Goal: Task Accomplishment & Management: Complete application form

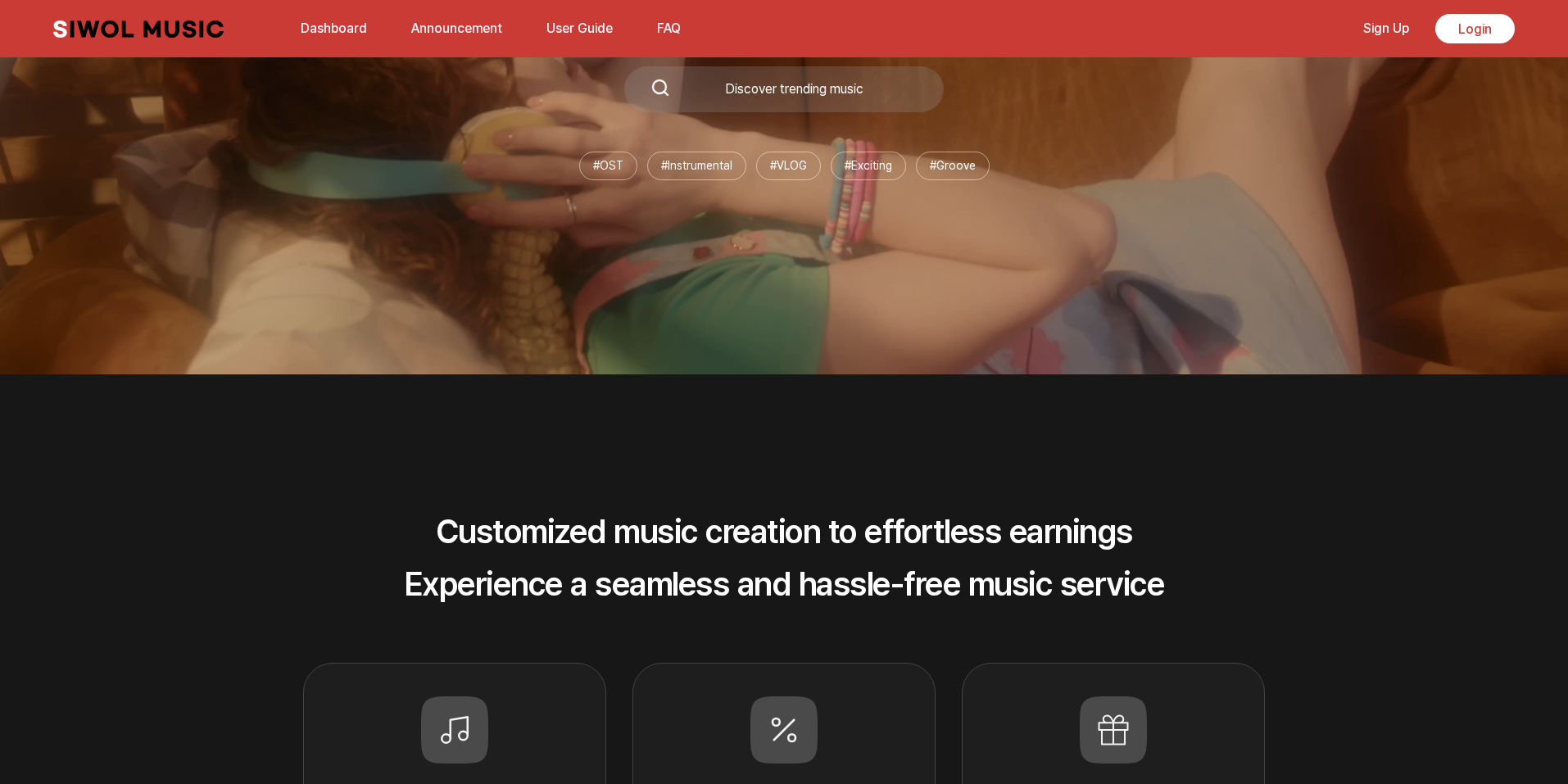
click at [354, 35] on link "Dashboard" at bounding box center [333, 28] width 86 height 35
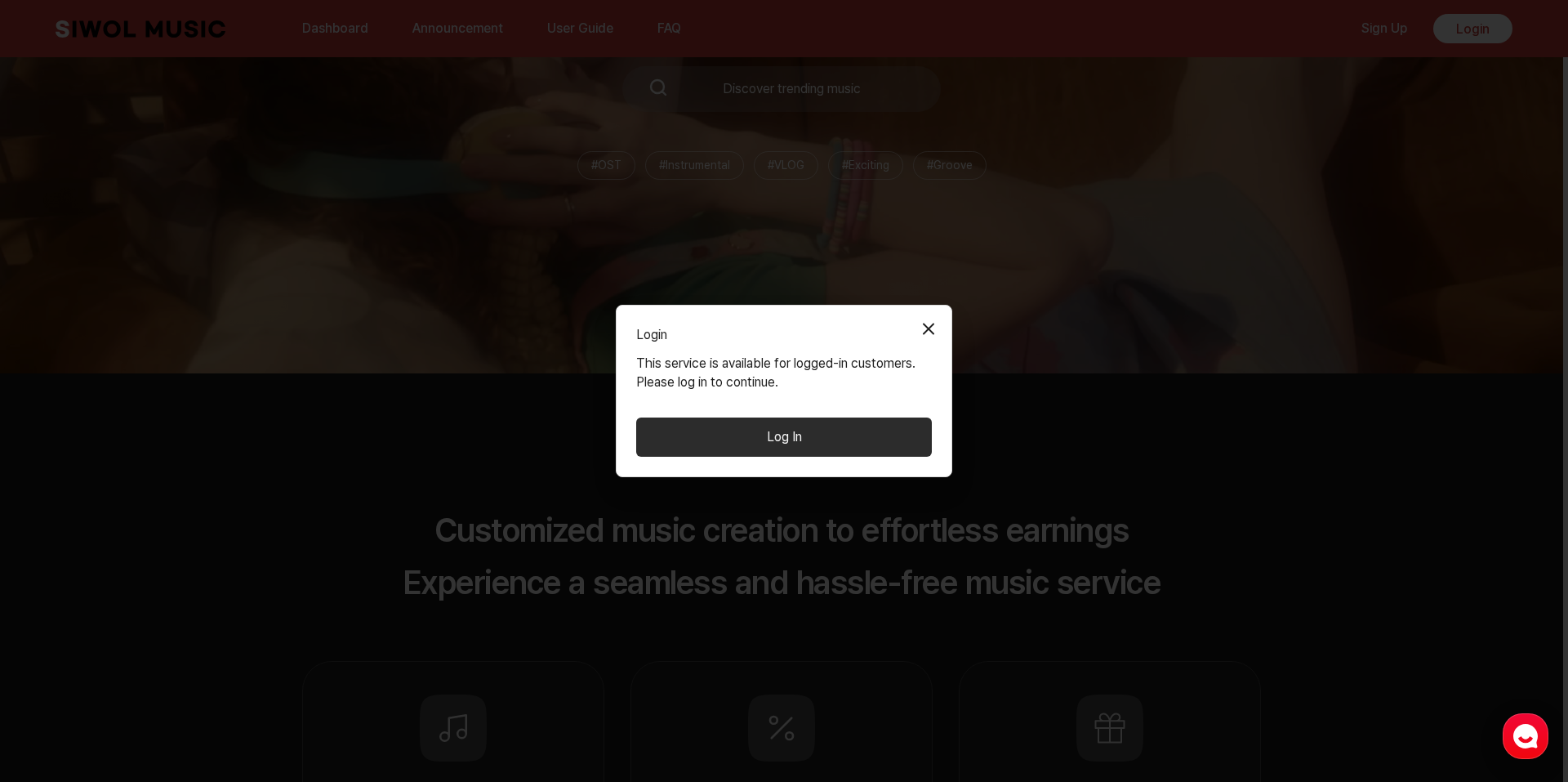
click at [941, 327] on button "Close Modal" at bounding box center [928, 329] width 33 height 33
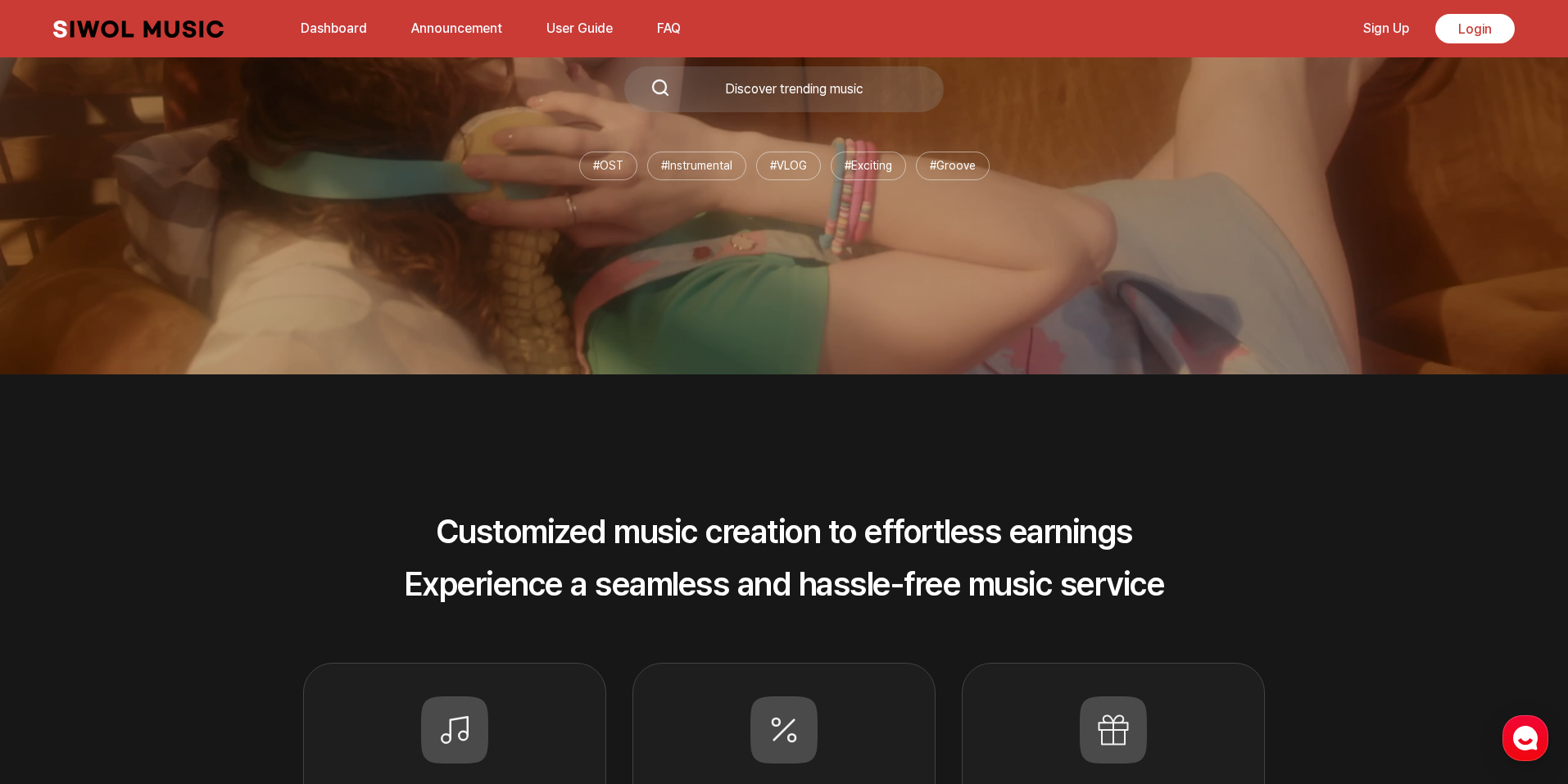
click at [328, 21] on link "Dashboard" at bounding box center [333, 28] width 86 height 35
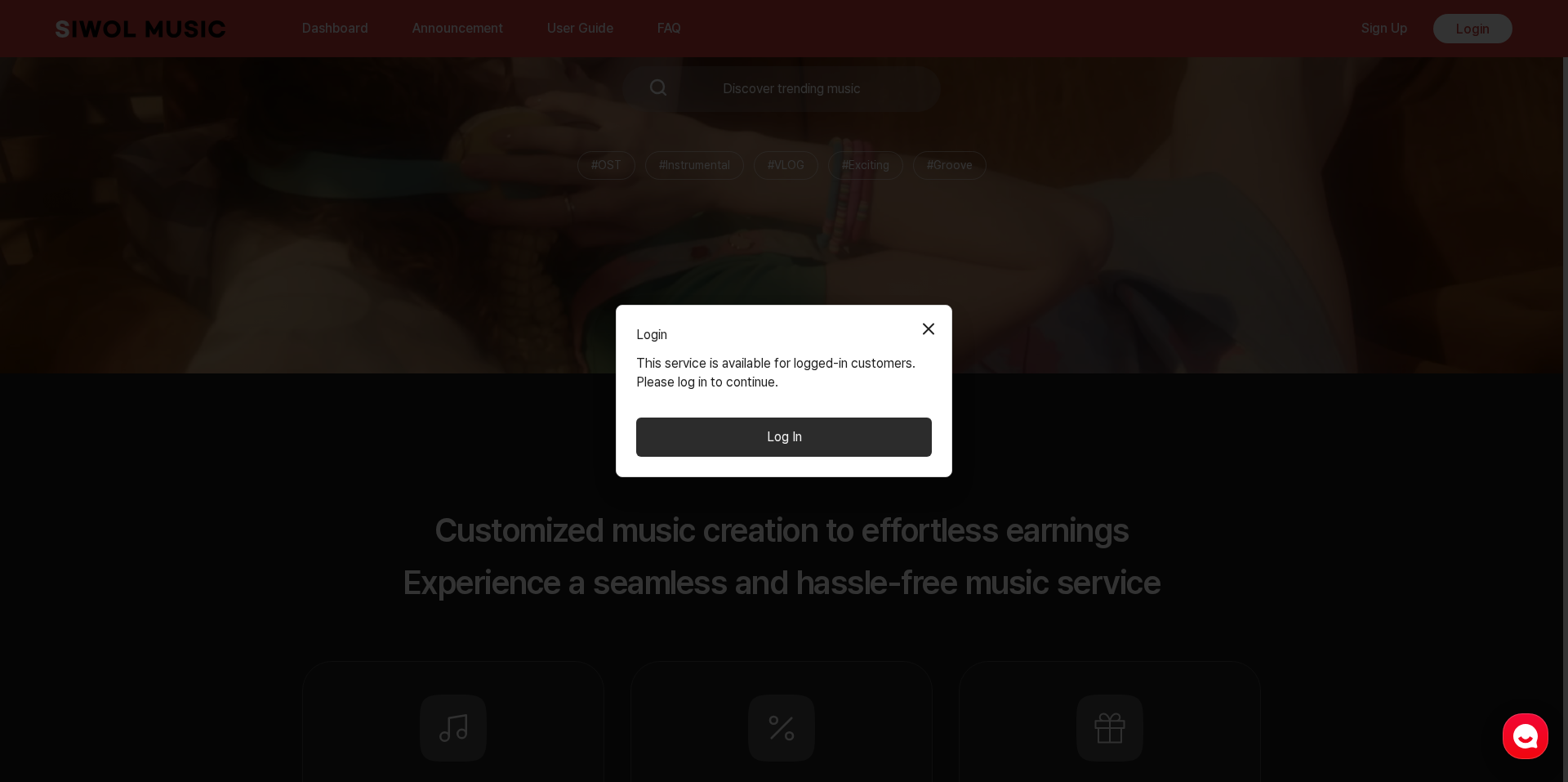
click at [731, 438] on button "Log In" at bounding box center [784, 436] width 296 height 39
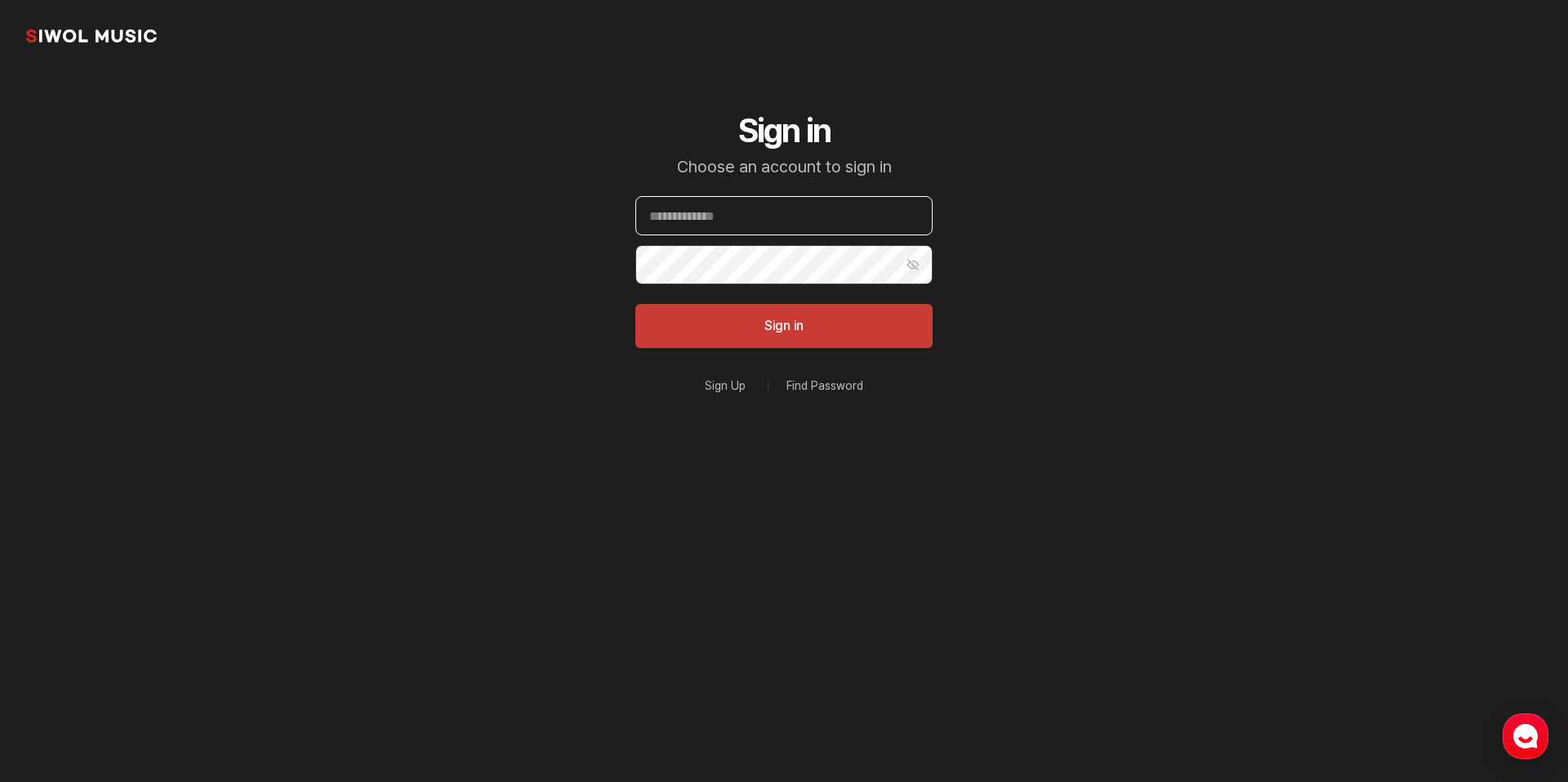
click at [754, 225] on input "Email" at bounding box center [784, 215] width 297 height 39
click at [722, 389] on link "Sign Up" at bounding box center [725, 386] width 41 height 12
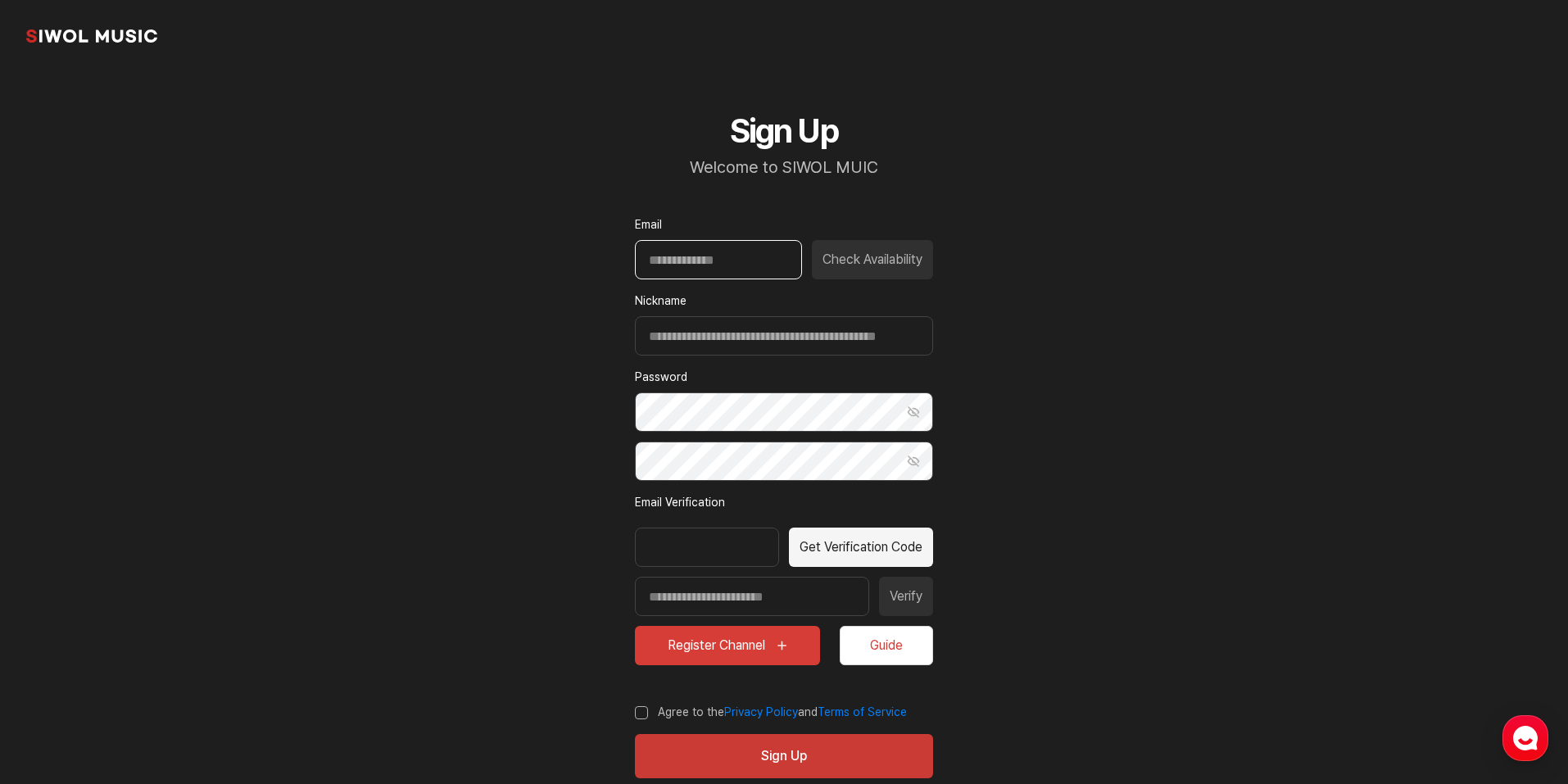
click at [717, 262] on input "Email" at bounding box center [718, 259] width 167 height 39
click at [743, 265] on input "Email" at bounding box center [718, 259] width 167 height 39
type input "**********"
click at [781, 339] on input "Nickname" at bounding box center [784, 335] width 298 height 39
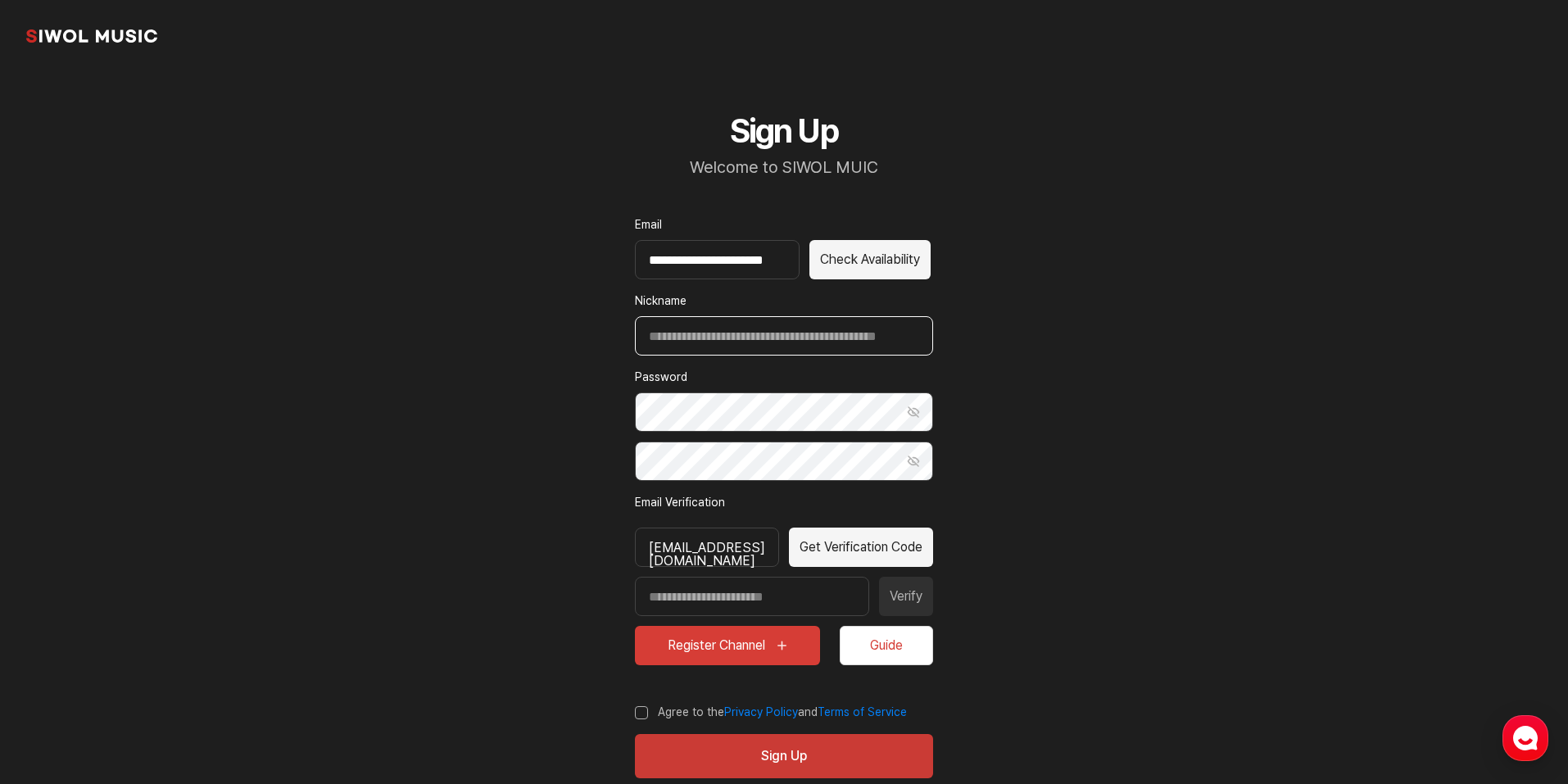
scroll to position [0, 0]
type input "*********"
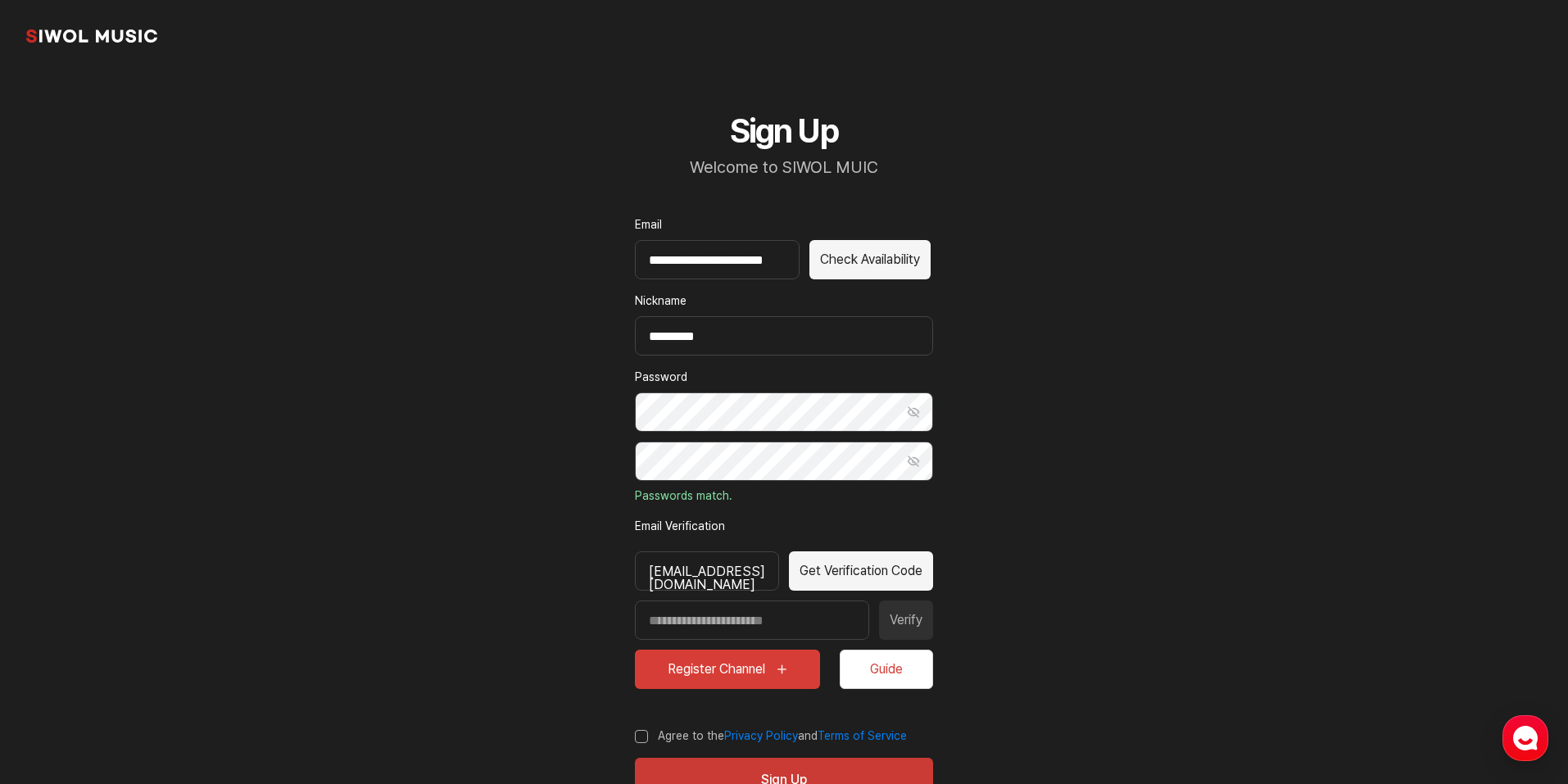
click at [894, 560] on button "Get Verification Code" at bounding box center [861, 570] width 144 height 39
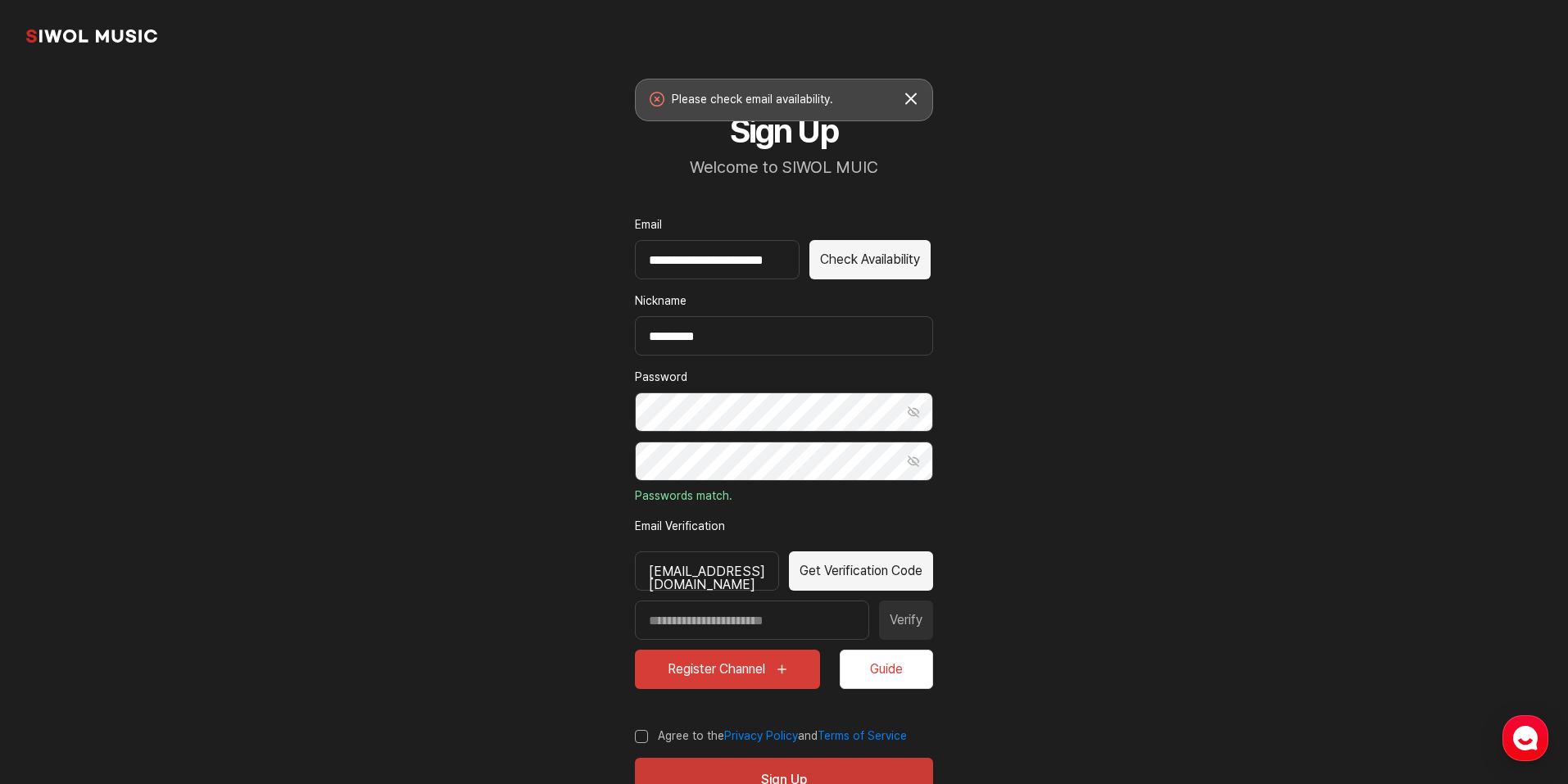
click at [879, 265] on button "Check Availability" at bounding box center [871, 259] width 122 height 39
click at [908, 558] on button "Get Verification Code" at bounding box center [861, 570] width 144 height 39
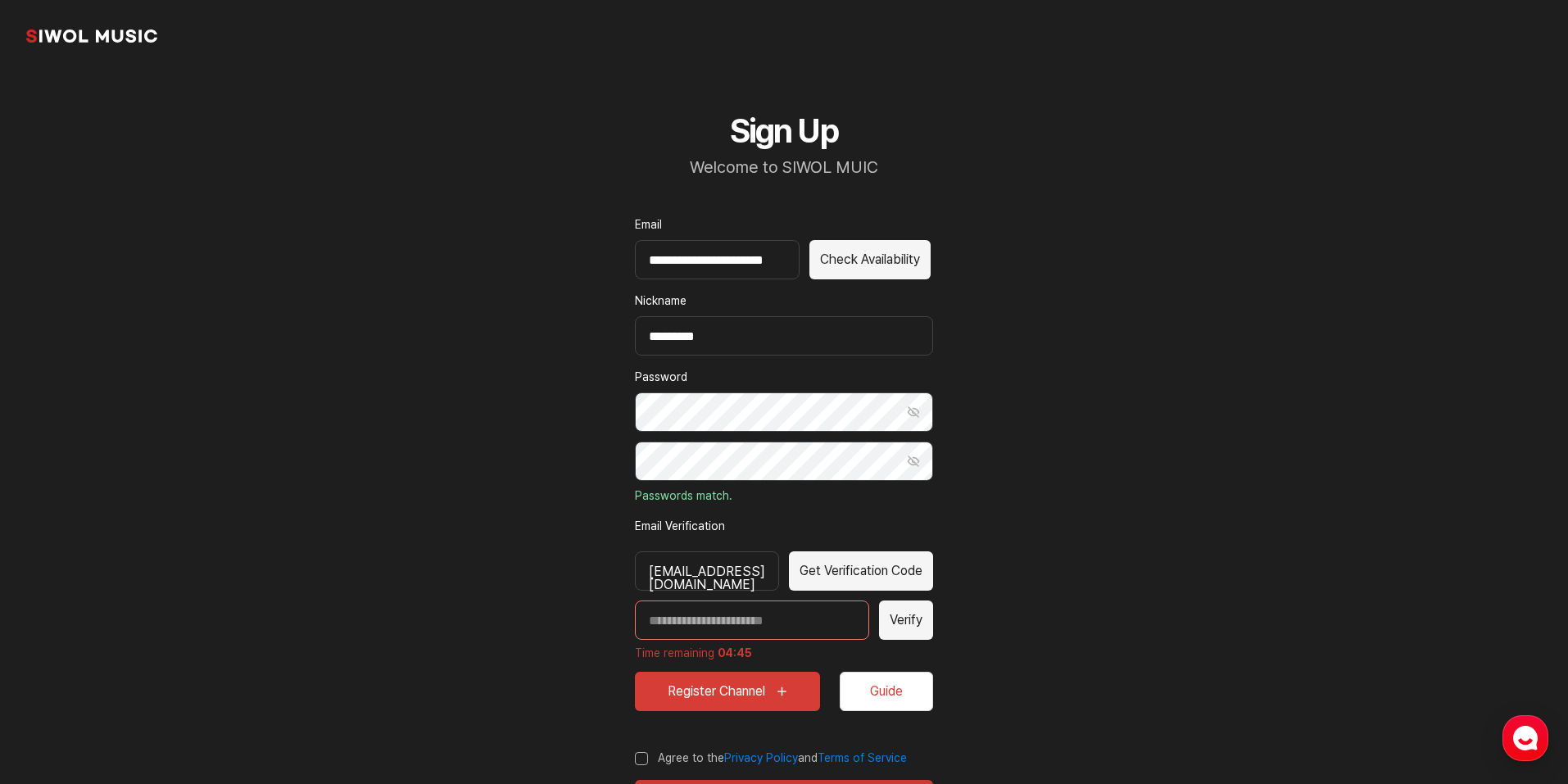
click at [709, 617] on input "Enter verification code" at bounding box center [752, 619] width 234 height 39
paste input "*****"
type input "*****"
click at [910, 616] on button "Verify" at bounding box center [906, 619] width 54 height 39
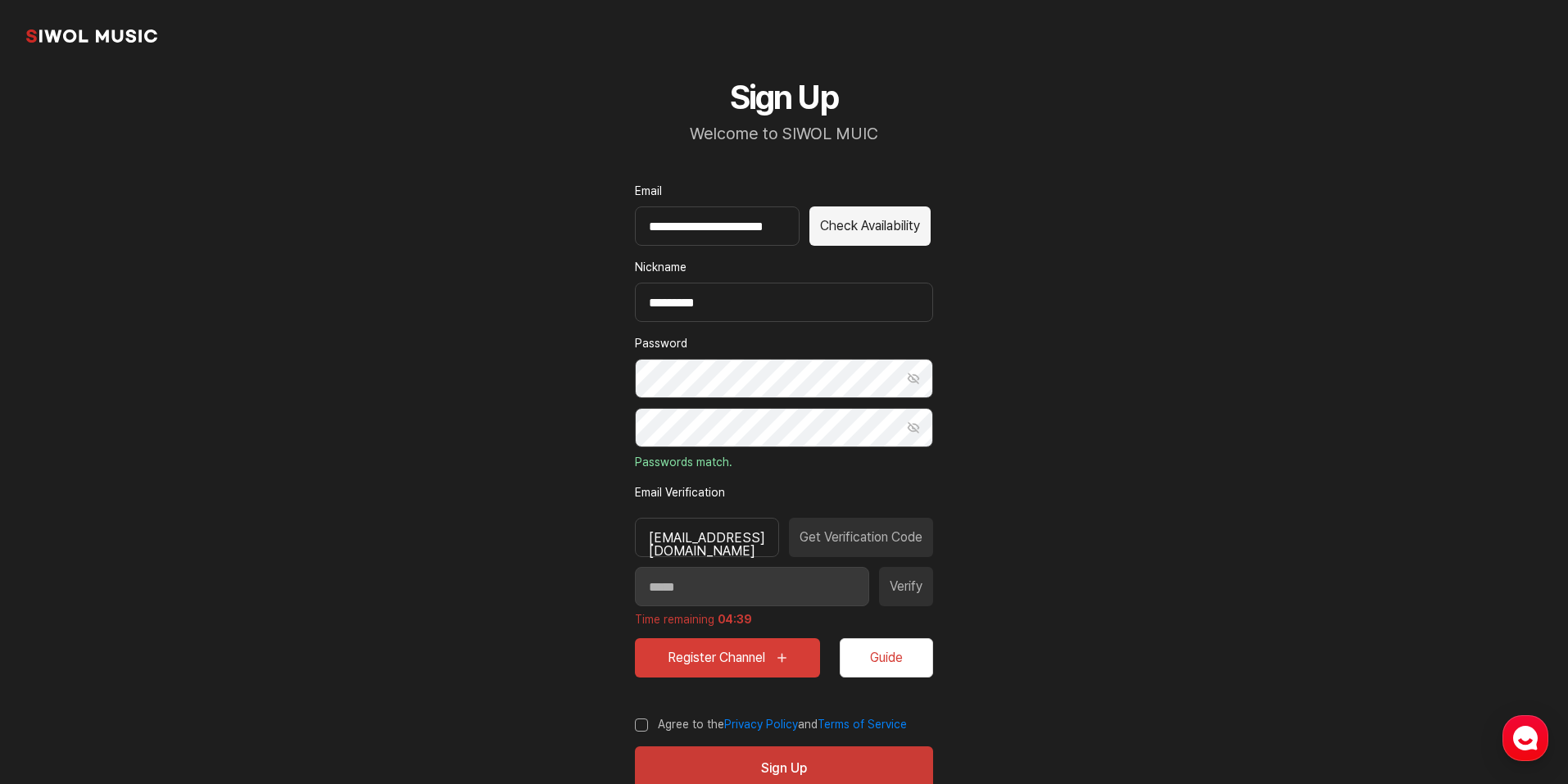
scroll to position [80, 0]
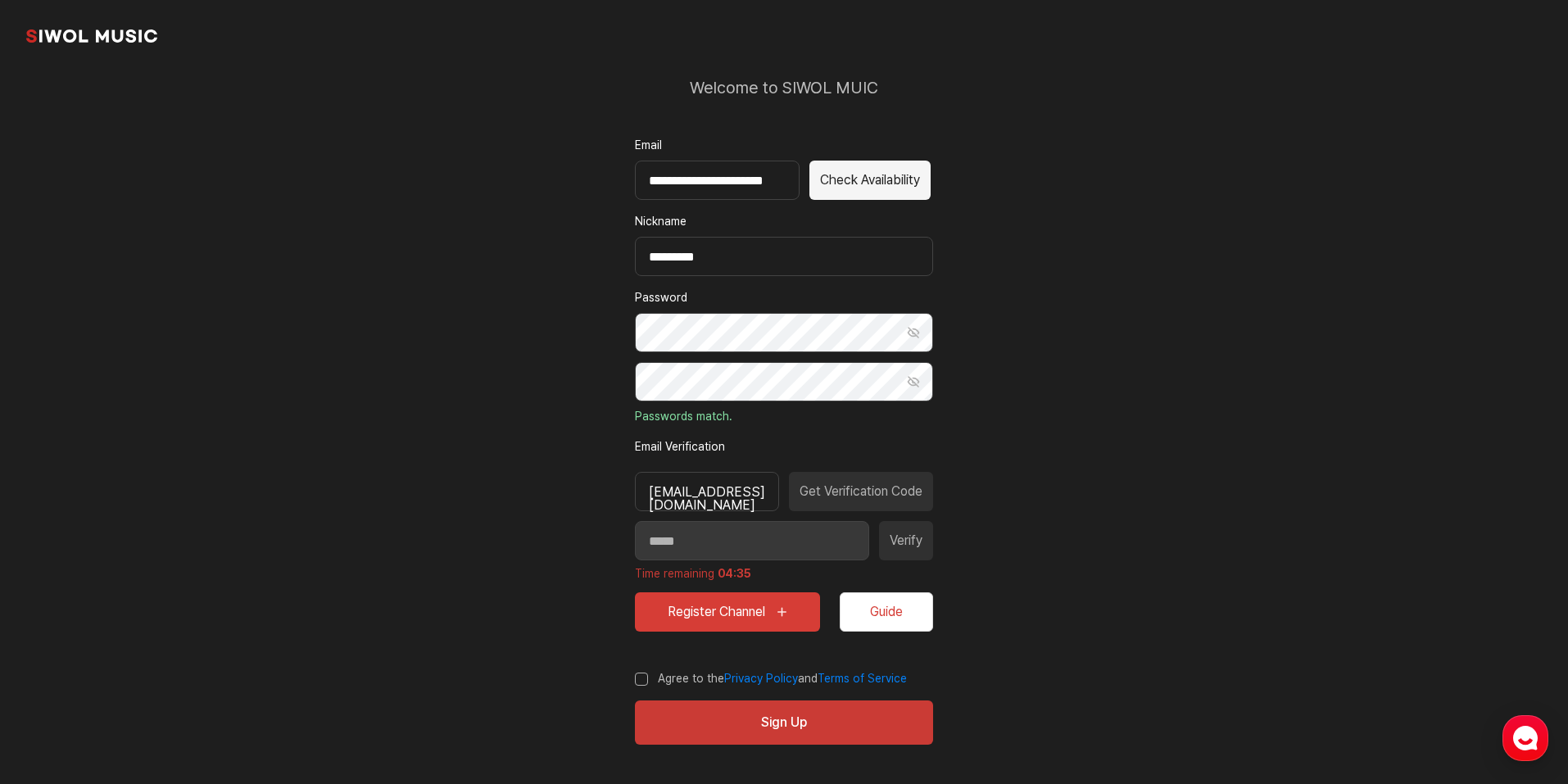
click at [646, 677] on label "Agree to the Privacy Policy and Terms of Service" at bounding box center [771, 679] width 272 height 16
click at [702, 712] on button "Sign Up" at bounding box center [784, 722] width 298 height 44
click at [746, 613] on button "Register Channel" at bounding box center [727, 611] width 185 height 39
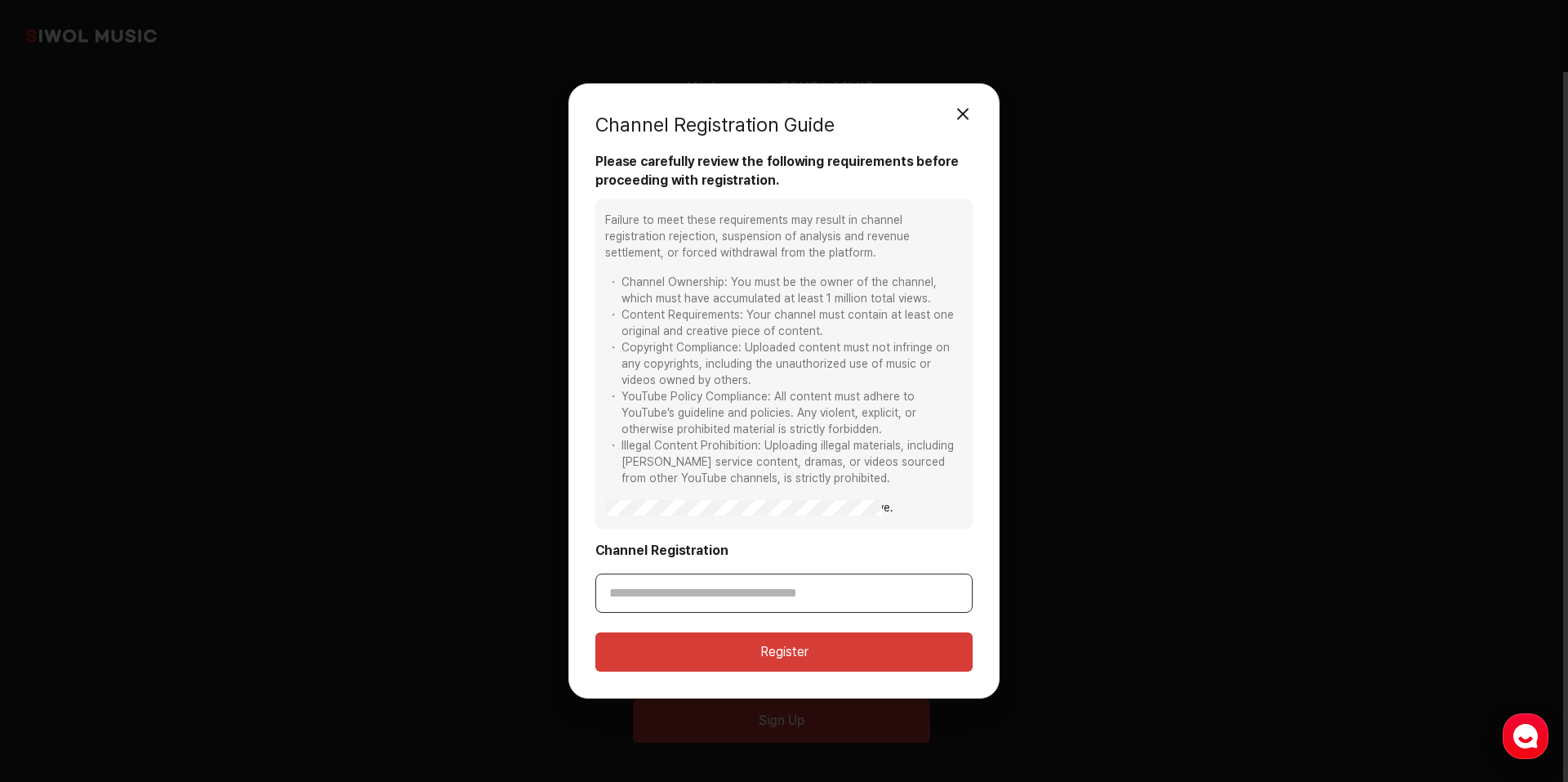
click at [728, 594] on input "Channel Registration" at bounding box center [784, 592] width 377 height 39
click at [805, 589] on input "Channel Registration" at bounding box center [784, 592] width 377 height 39
paste input "**********"
type input "**********"
click at [774, 648] on button "Register" at bounding box center [784, 651] width 377 height 39
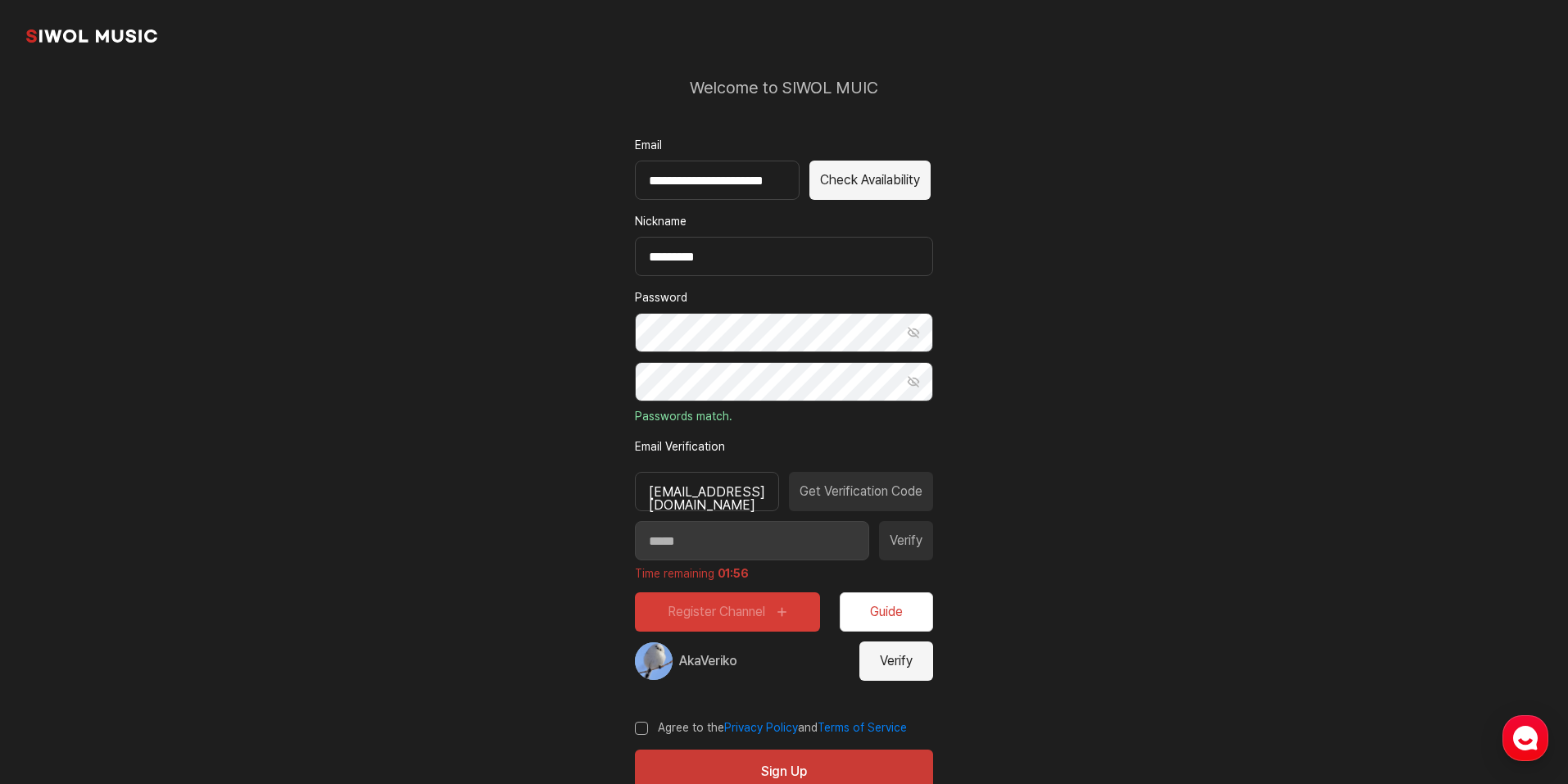
click at [887, 661] on button "Verify" at bounding box center [896, 661] width 74 height 39
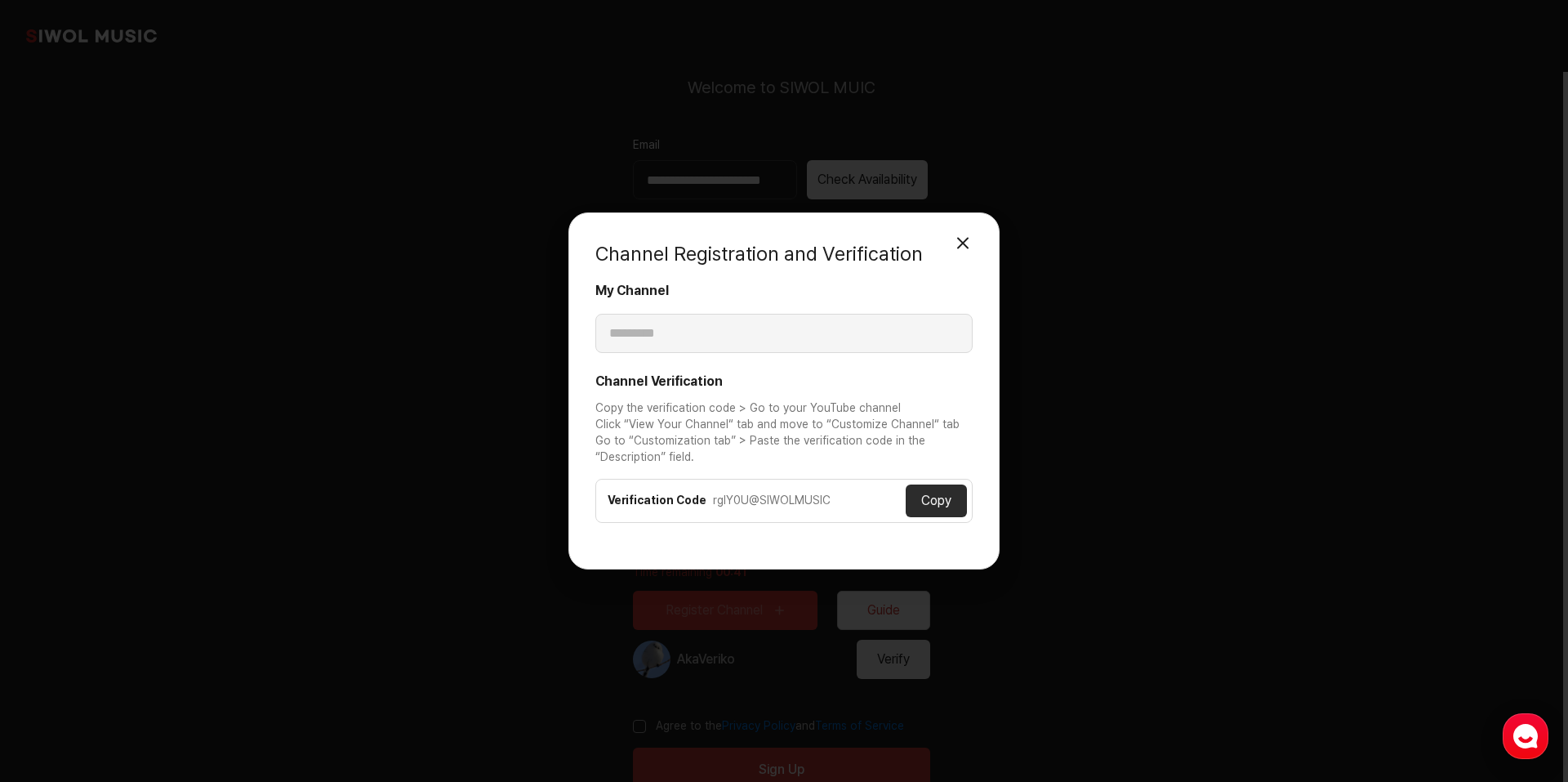
click at [938, 500] on button "Copy" at bounding box center [936, 501] width 62 height 33
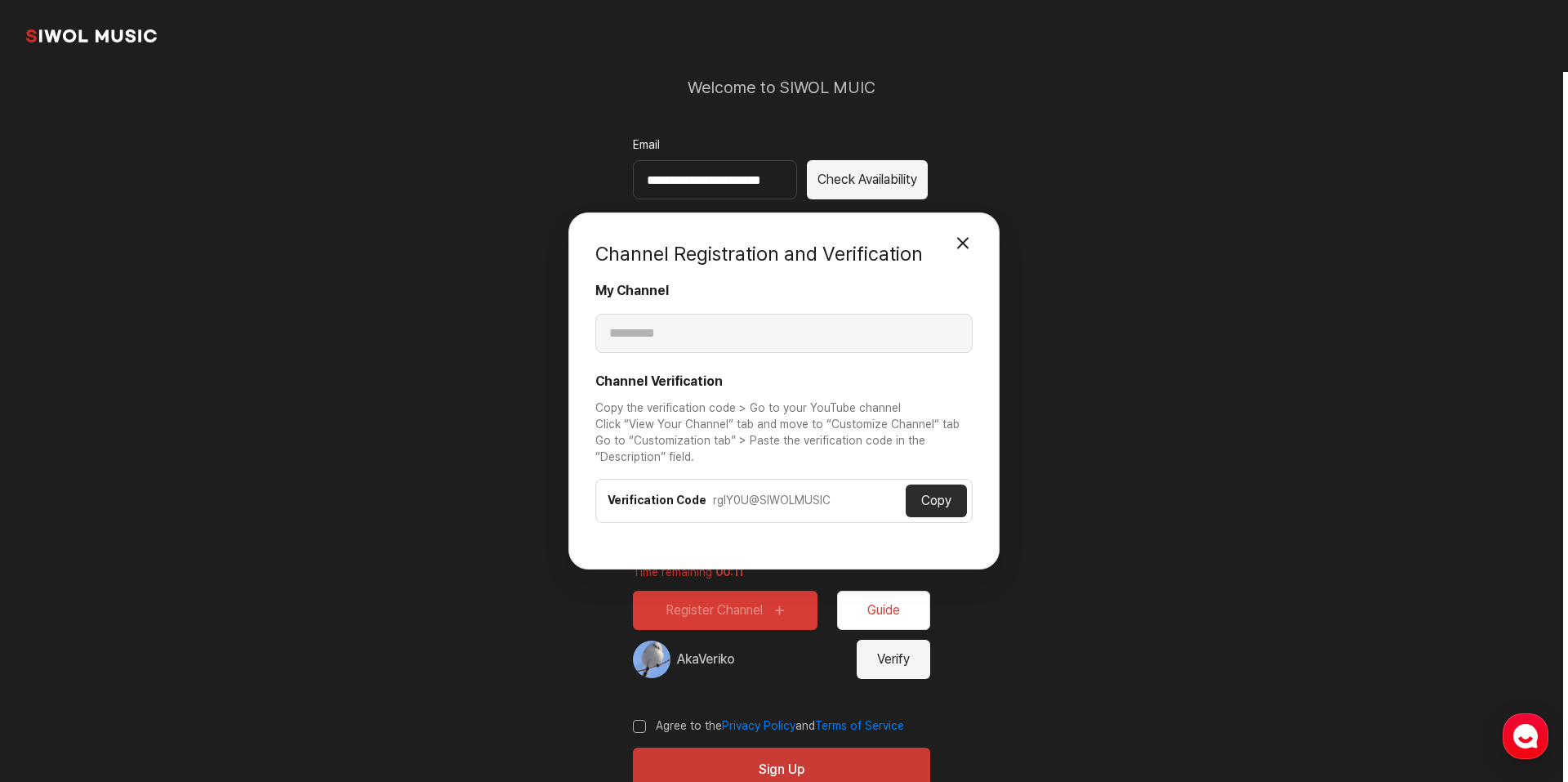
click at [970, 245] on button "Close Modal" at bounding box center [963, 243] width 33 height 33
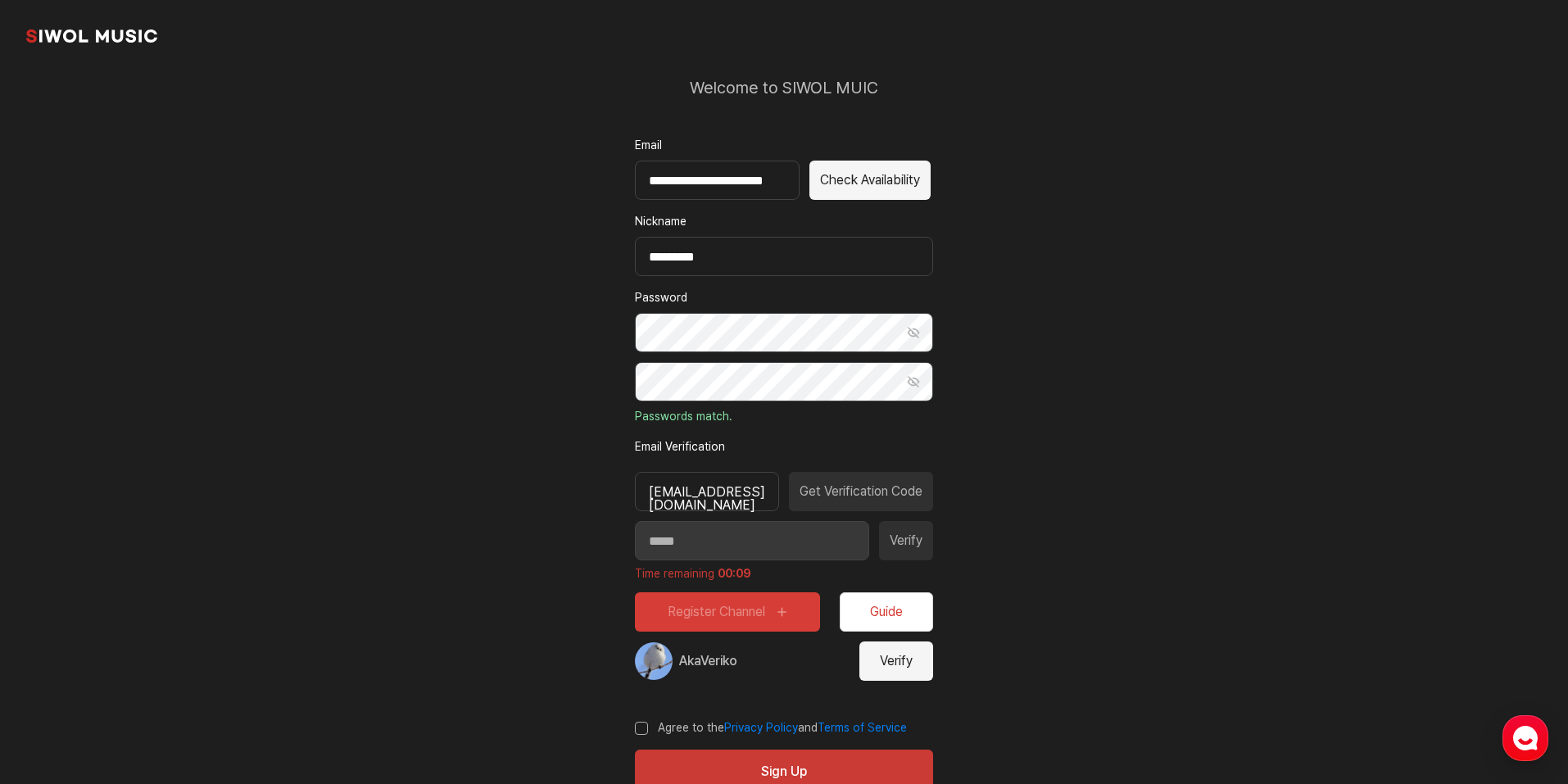
click at [906, 667] on button "Verify" at bounding box center [896, 661] width 74 height 39
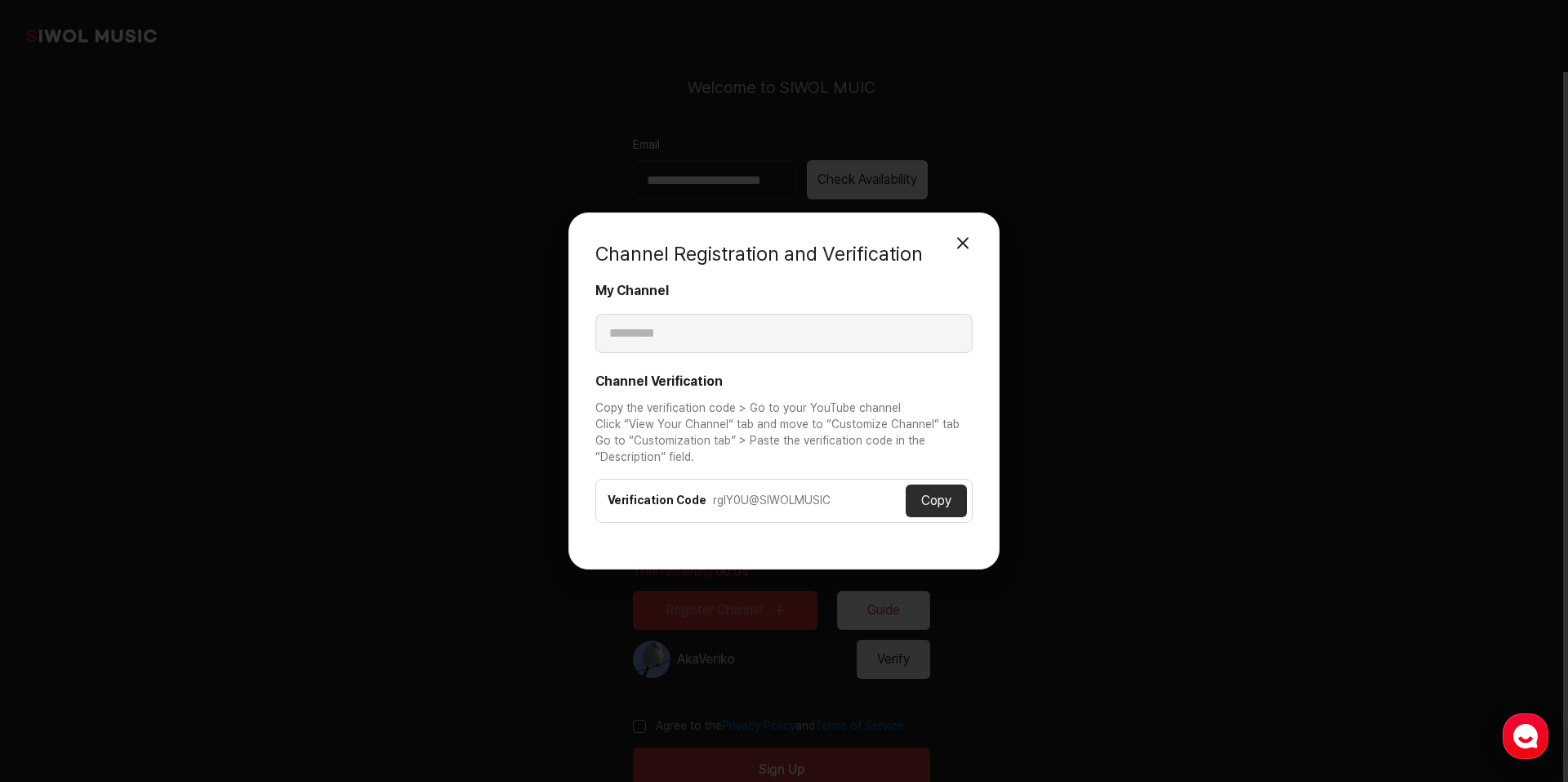
click at [970, 247] on button "Close Modal" at bounding box center [963, 243] width 33 height 33
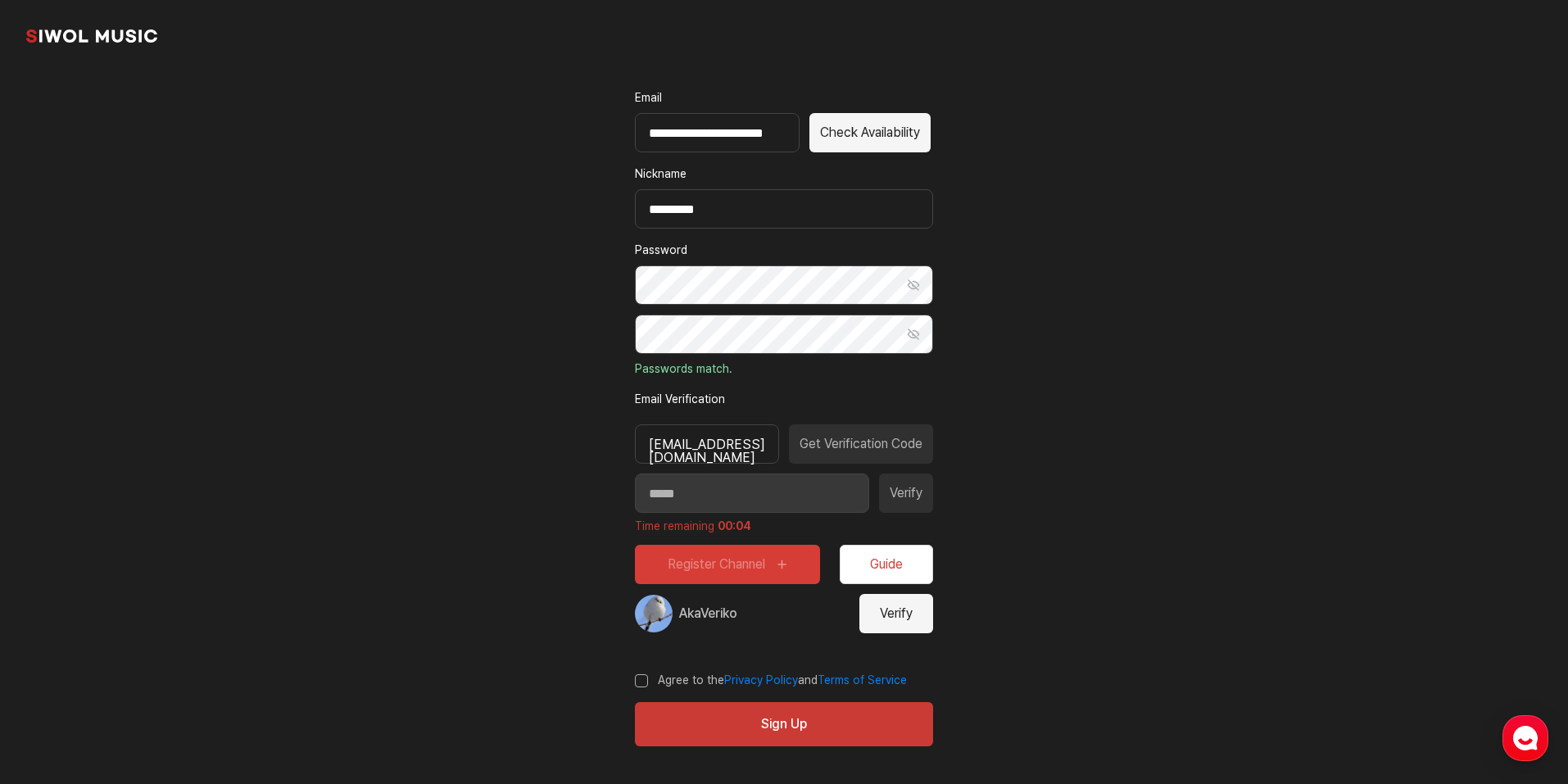
scroll to position [129, 0]
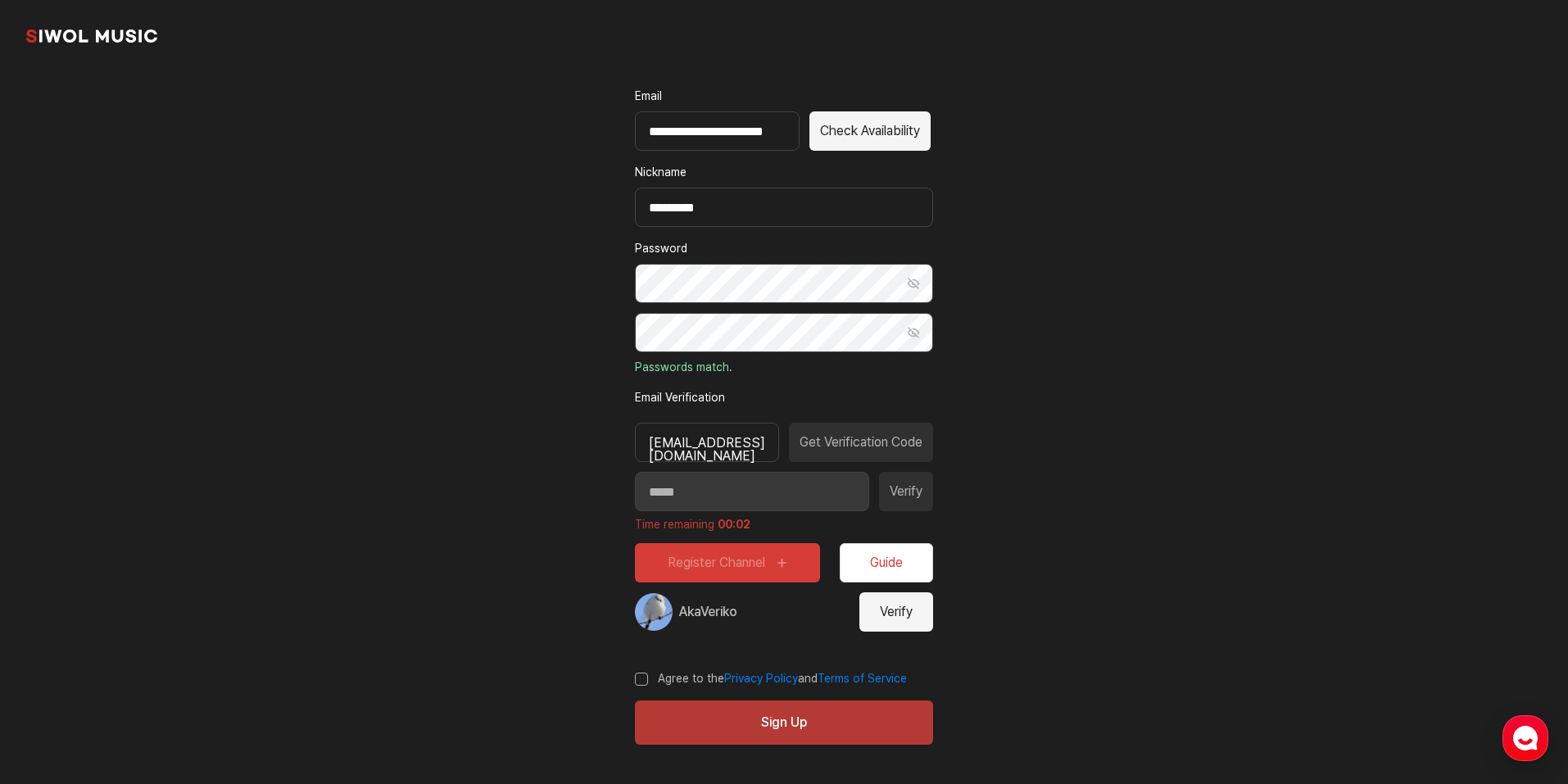
click at [787, 722] on button "Sign Up" at bounding box center [784, 722] width 298 height 44
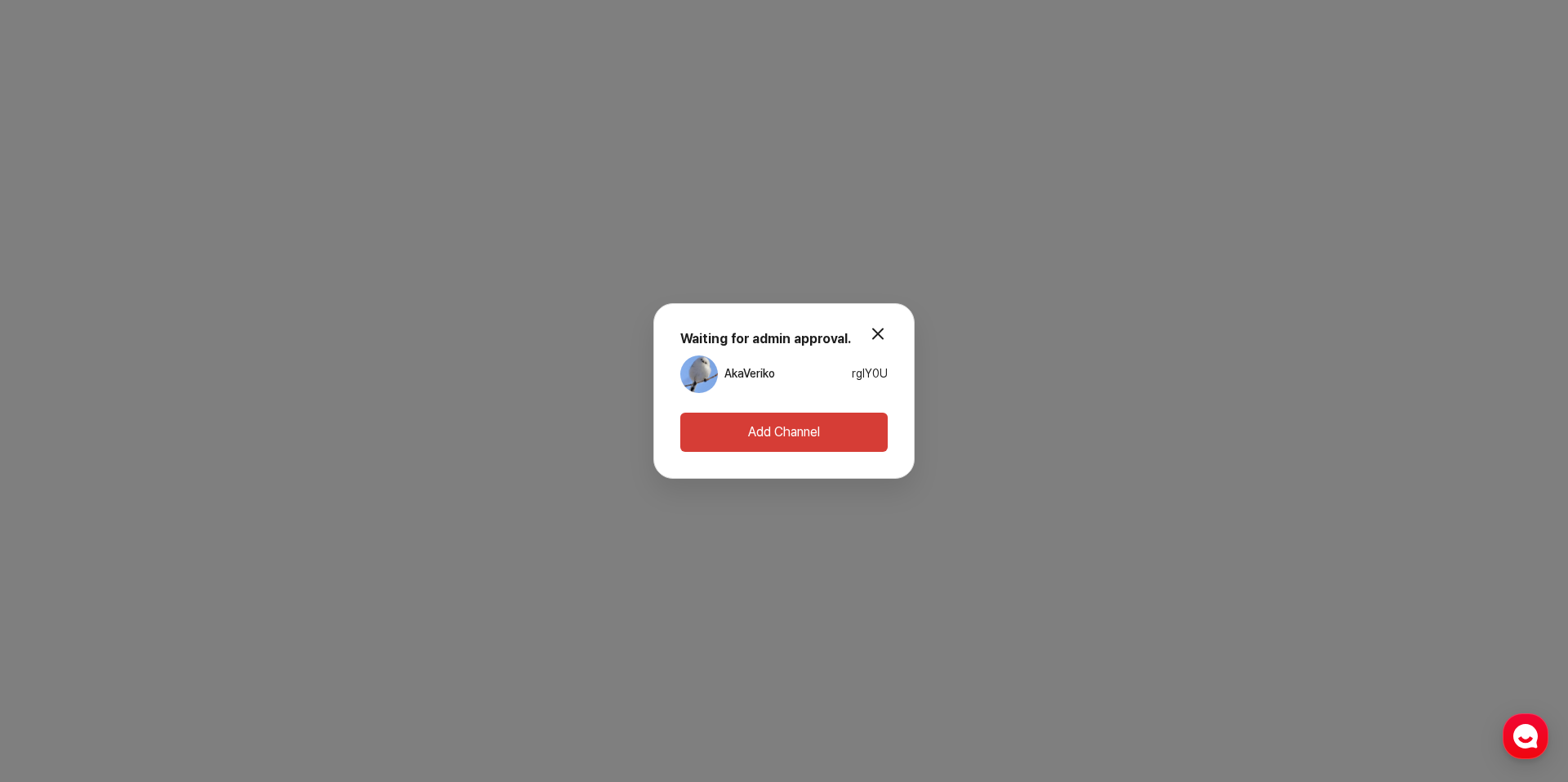
click at [870, 369] on span "rgIY0U" at bounding box center [870, 373] width 36 height 13
click at [746, 372] on link "AkaVeriko" at bounding box center [749, 374] width 51 height 16
click at [888, 329] on button "modal.close" at bounding box center [878, 333] width 33 height 33
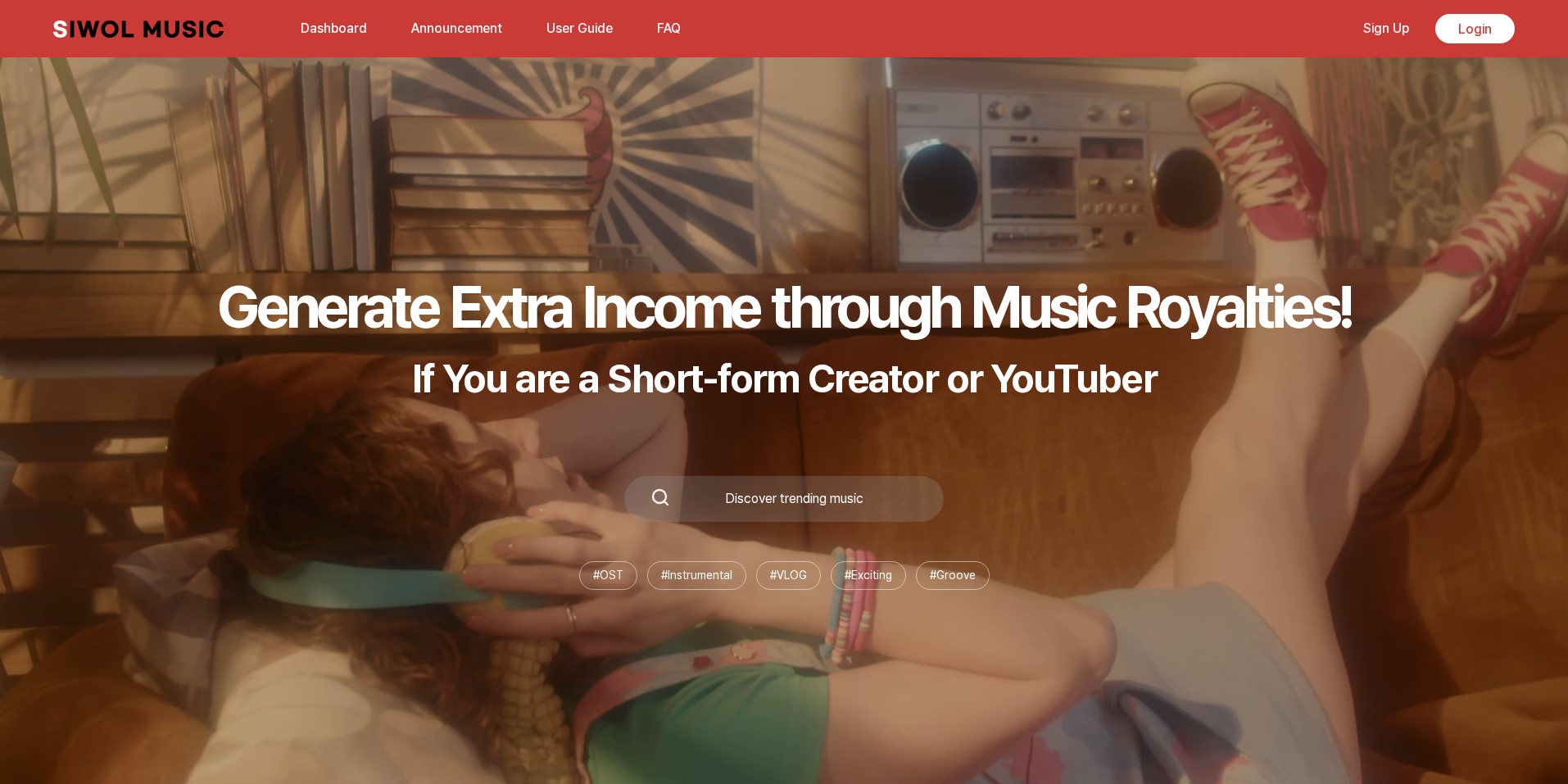
click at [342, 27] on link "Dashboard" at bounding box center [333, 28] width 86 height 35
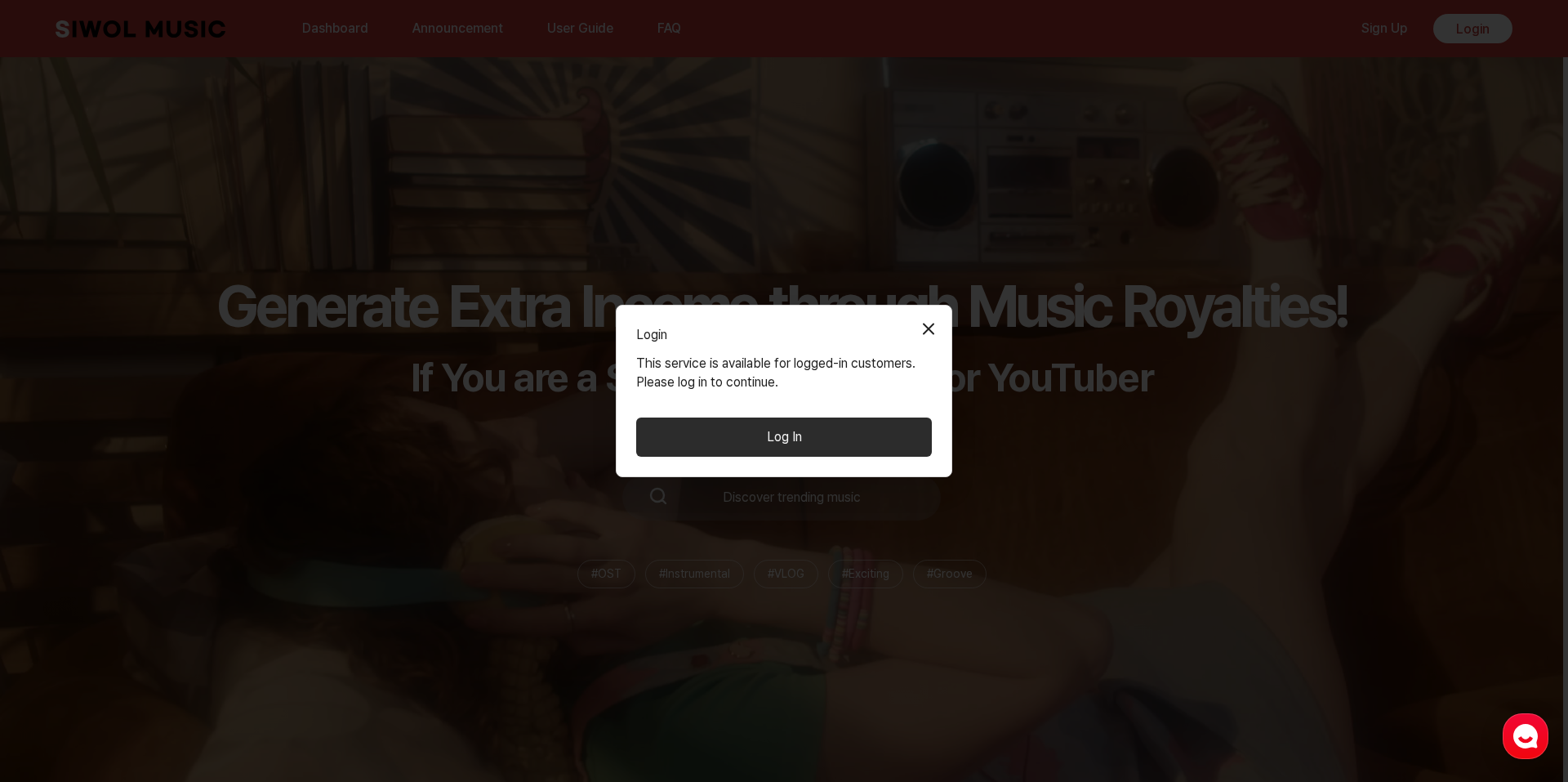
click at [822, 432] on button "Log In" at bounding box center [784, 436] width 296 height 39
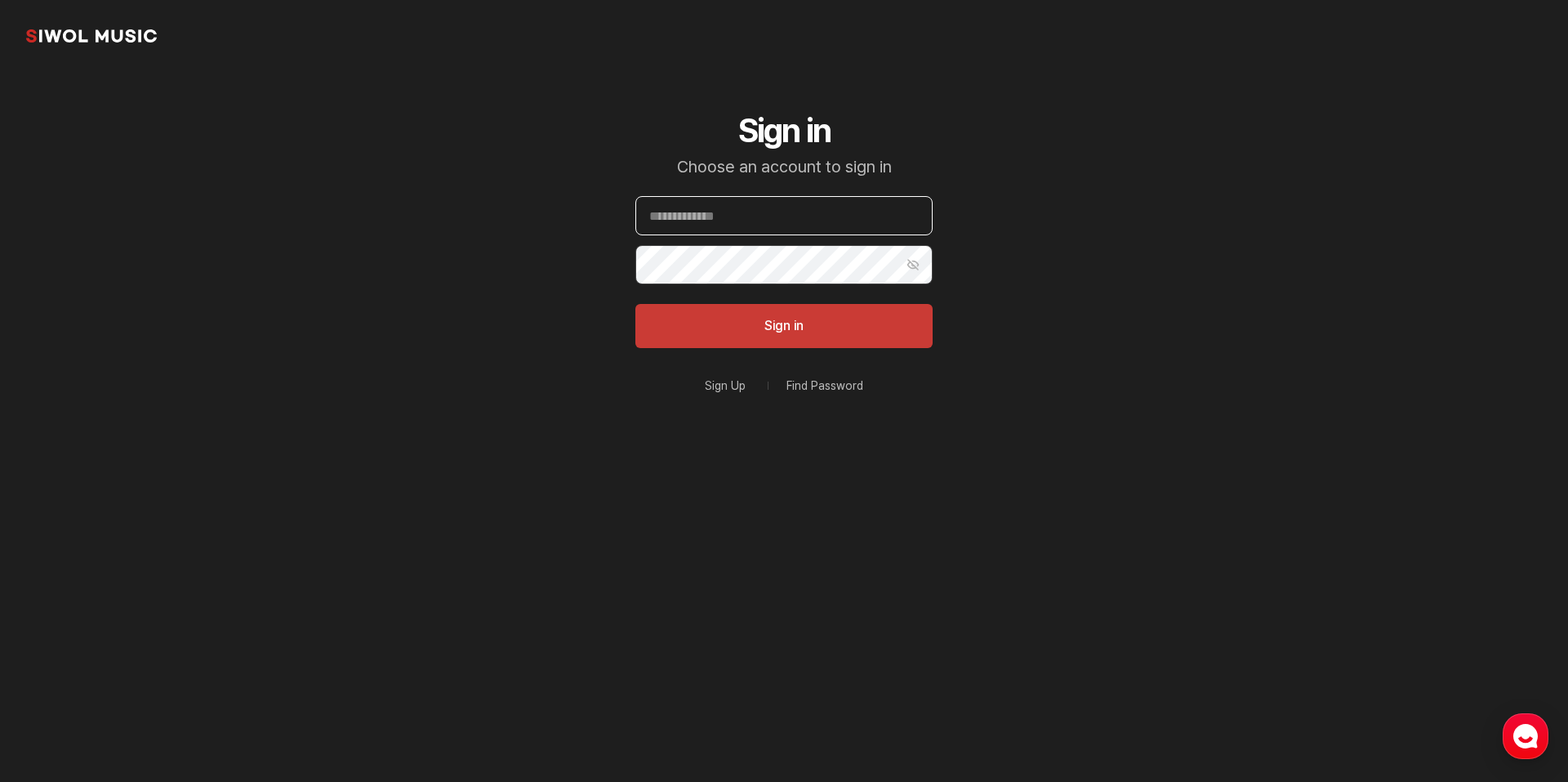
click at [731, 233] on input "Email" at bounding box center [784, 215] width 297 height 39
click at [701, 226] on input "Email" at bounding box center [784, 215] width 297 height 39
click at [728, 215] on input "**********" at bounding box center [784, 215] width 297 height 39
type input "**********"
click at [801, 322] on button "Sign in" at bounding box center [784, 326] width 297 height 44
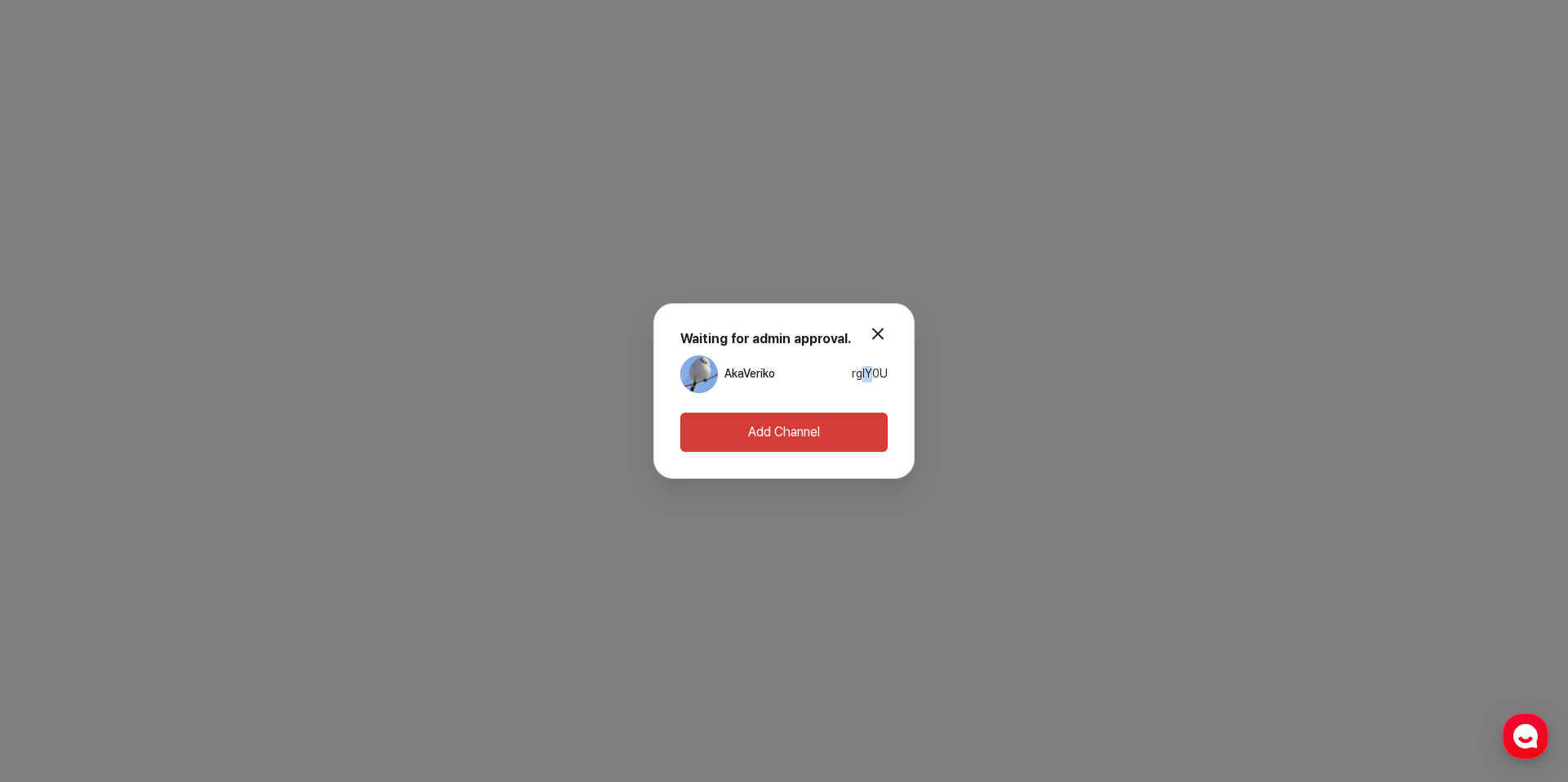
drag, startPoint x: 861, startPoint y: 377, endPoint x: 874, endPoint y: 377, distance: 13.0
click at [874, 377] on span "rgIY0U" at bounding box center [870, 373] width 36 height 13
click at [799, 435] on button "Add Channel" at bounding box center [784, 432] width 207 height 39
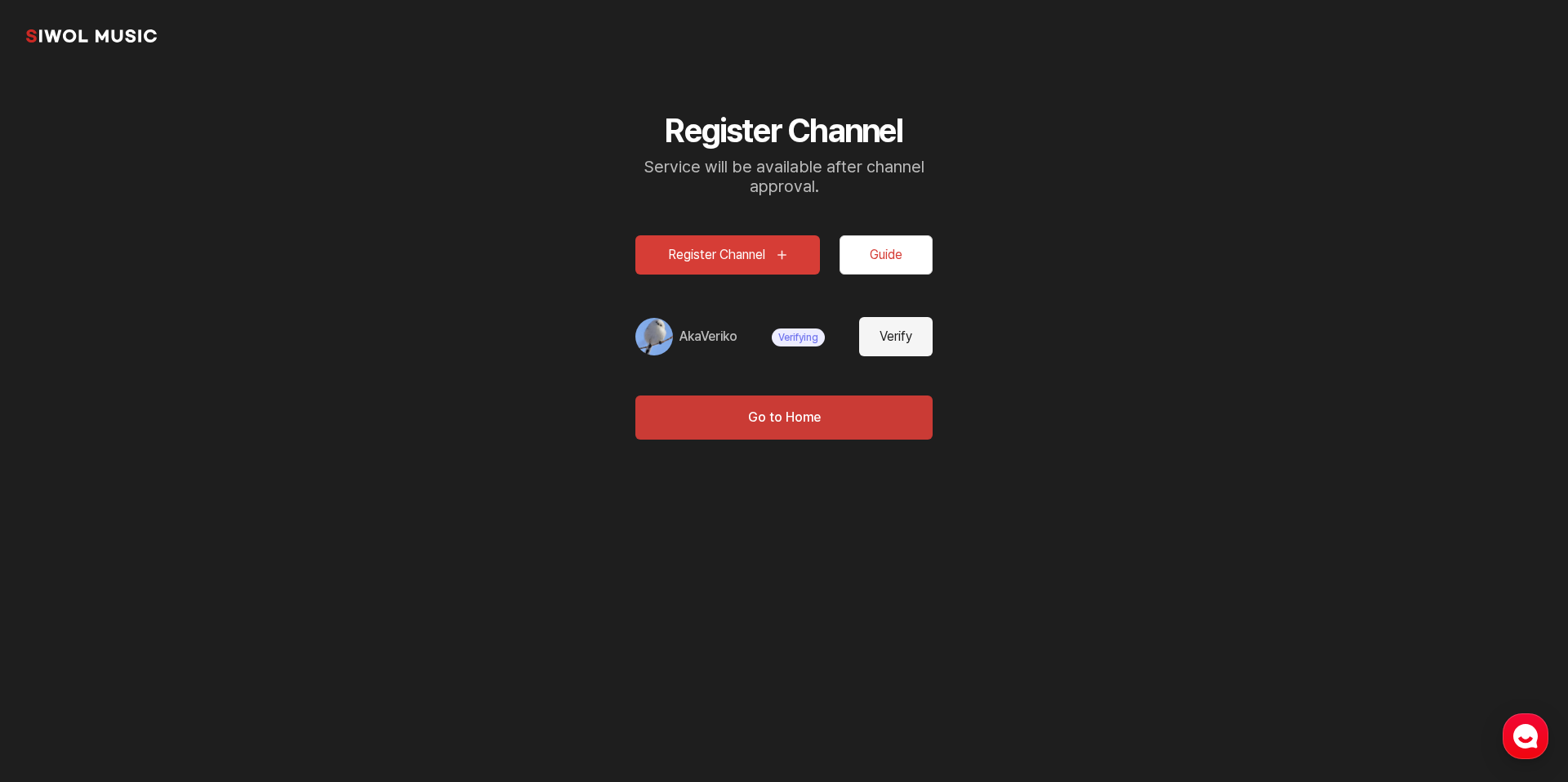
click at [743, 259] on button "Register Channel" at bounding box center [727, 254] width 185 height 39
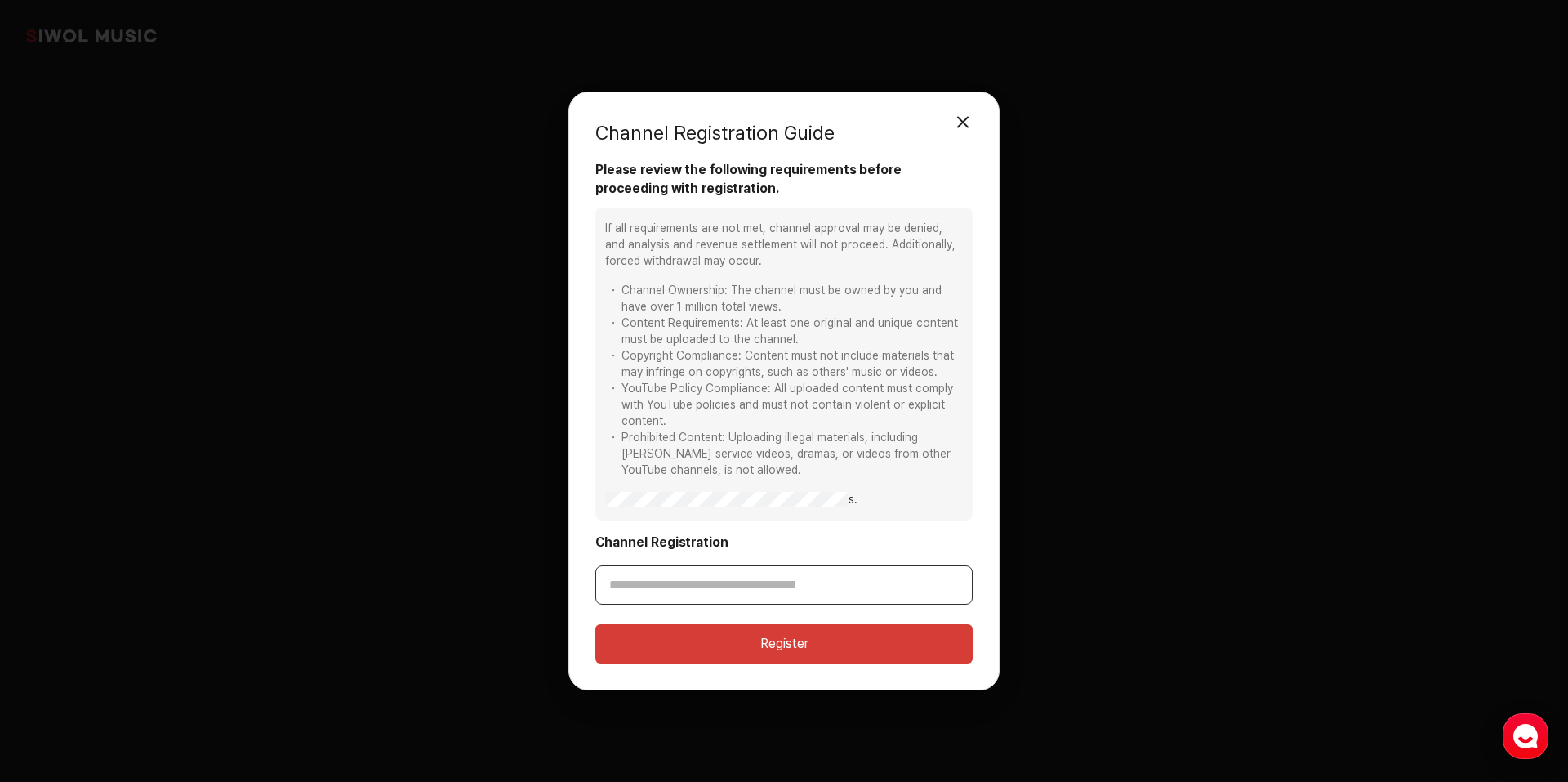
click at [709, 589] on input "Channel Registration" at bounding box center [784, 584] width 377 height 39
paste input "**********"
type input "**********"
click at [772, 657] on button "Register" at bounding box center [784, 643] width 377 height 39
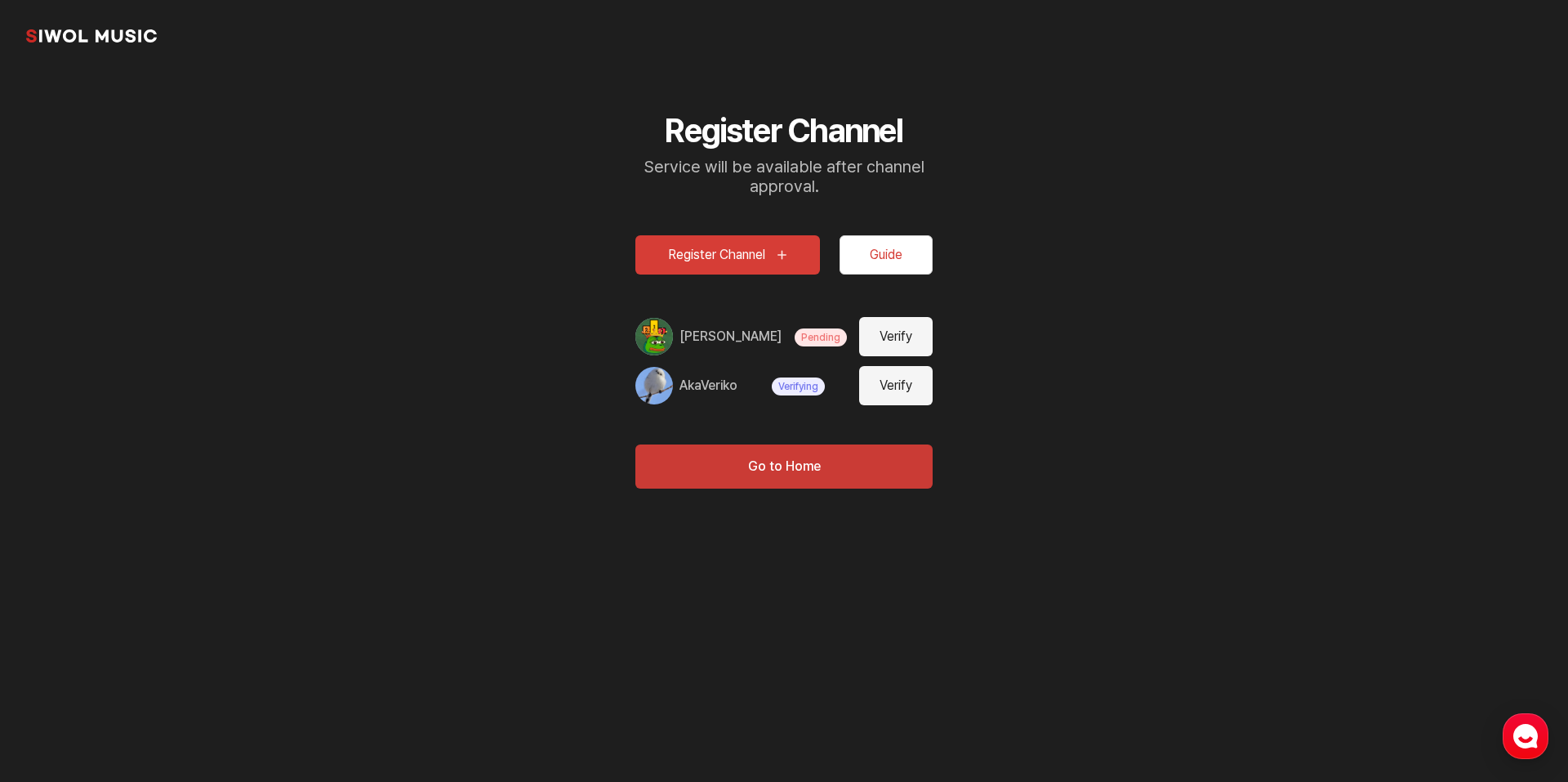
click at [898, 341] on button "Verify" at bounding box center [895, 336] width 73 height 39
type input "**********"
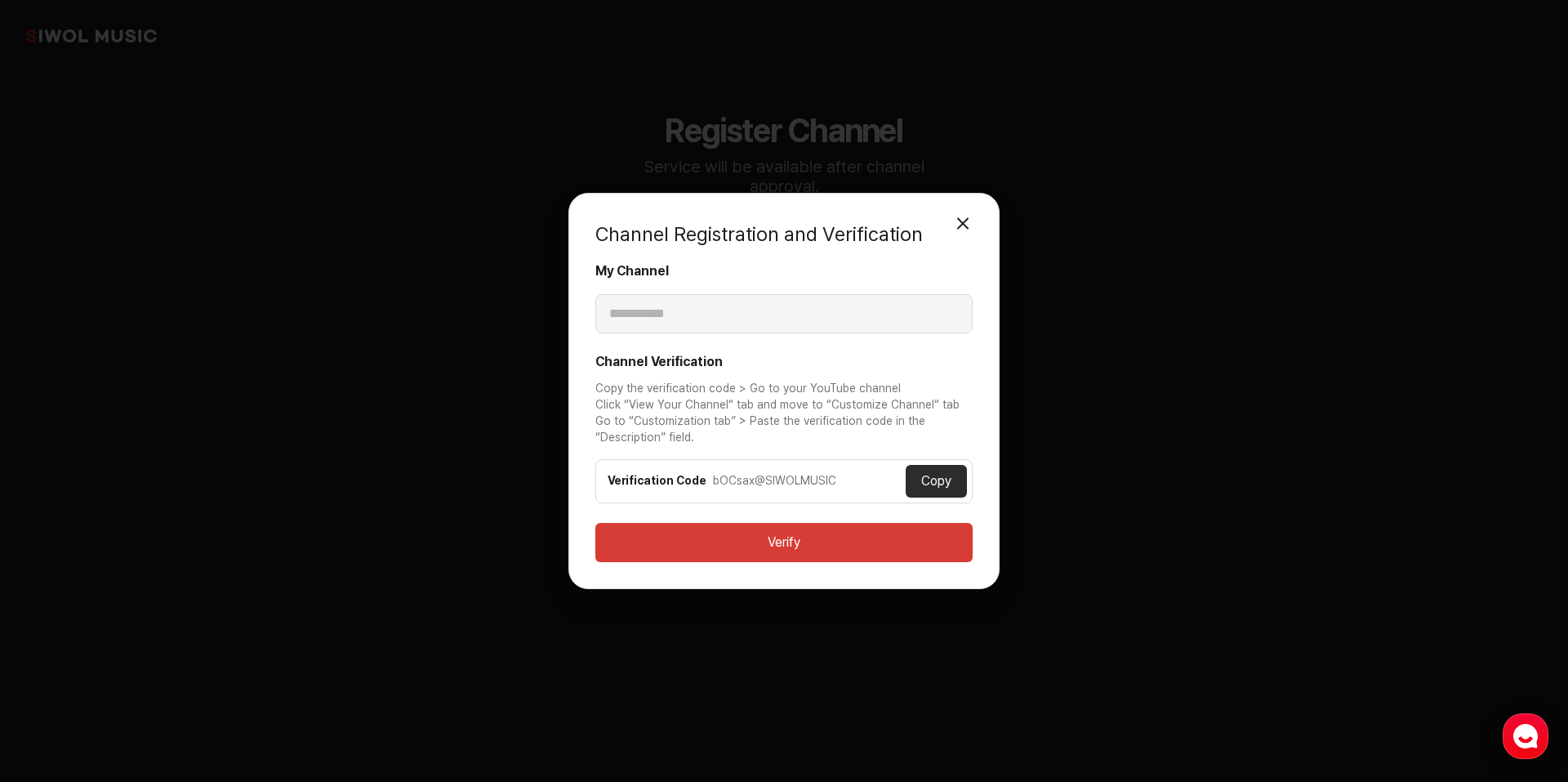
click at [955, 480] on button "Copy" at bounding box center [936, 481] width 62 height 33
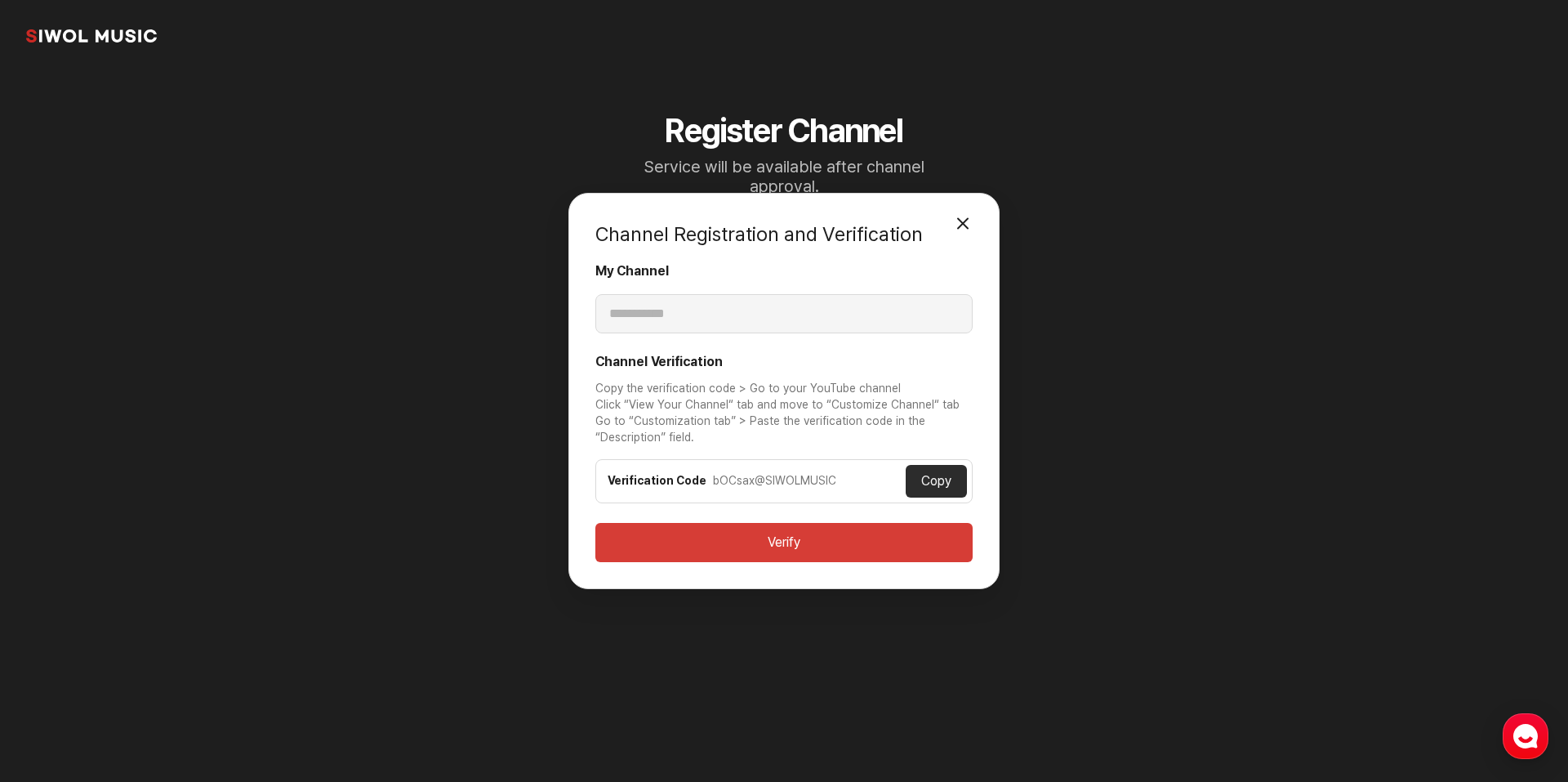
click at [841, 551] on button "Verify" at bounding box center [784, 542] width 377 height 39
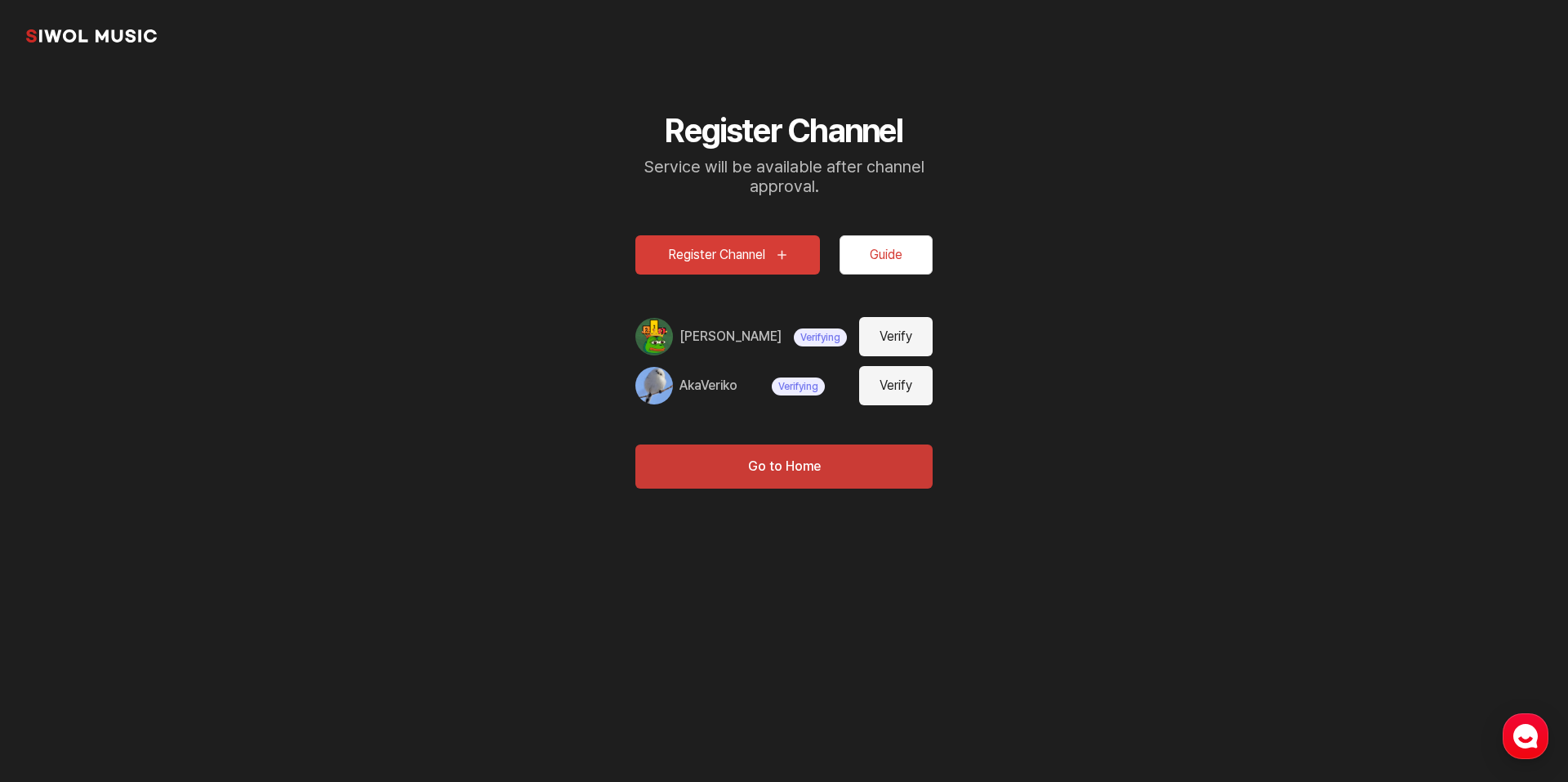
click at [875, 262] on button "Guide" at bounding box center [886, 254] width 93 height 39
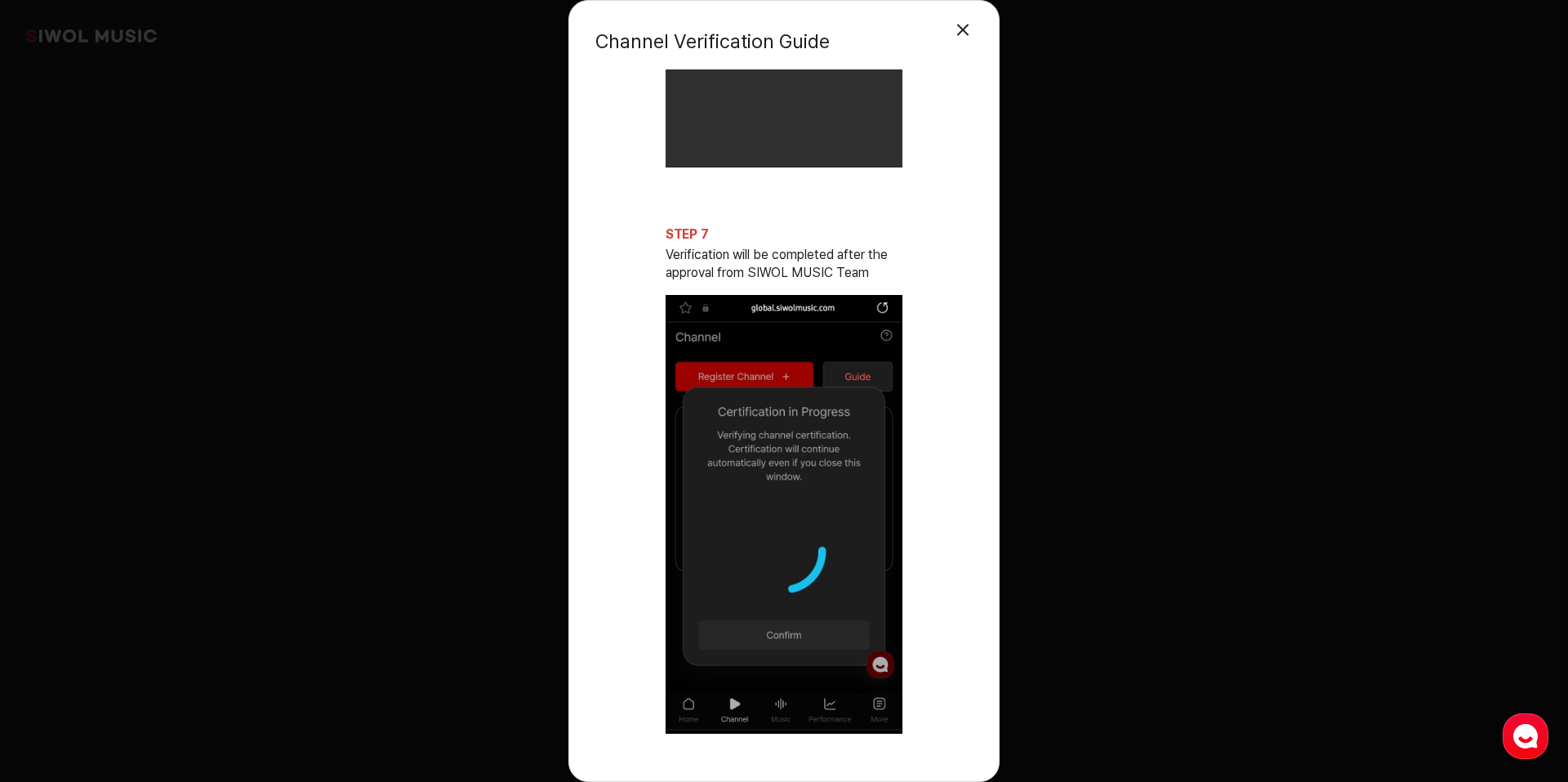
scroll to position [3326, 0]
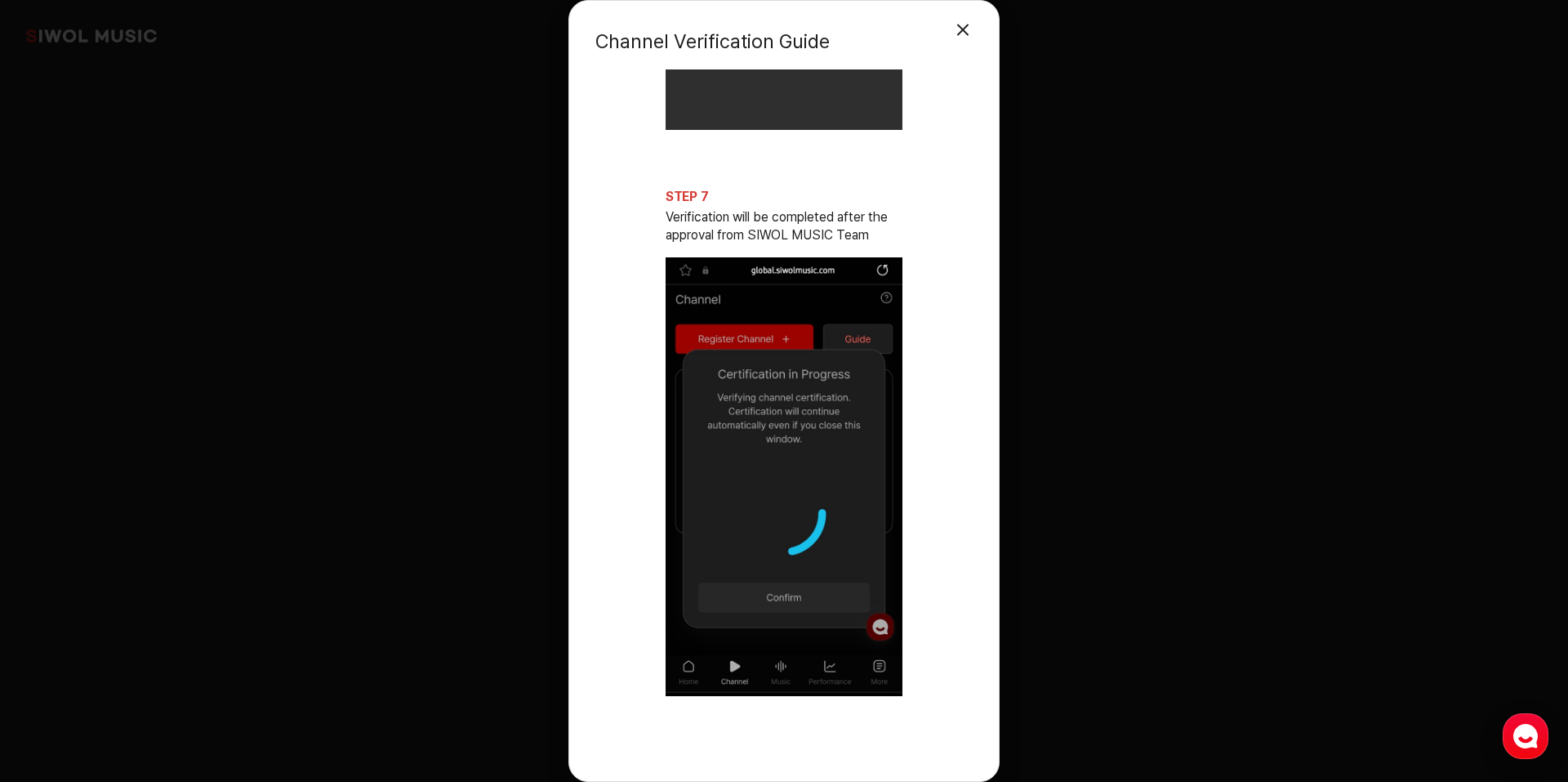
click at [959, 27] on button "Close Modal" at bounding box center [963, 30] width 33 height 33
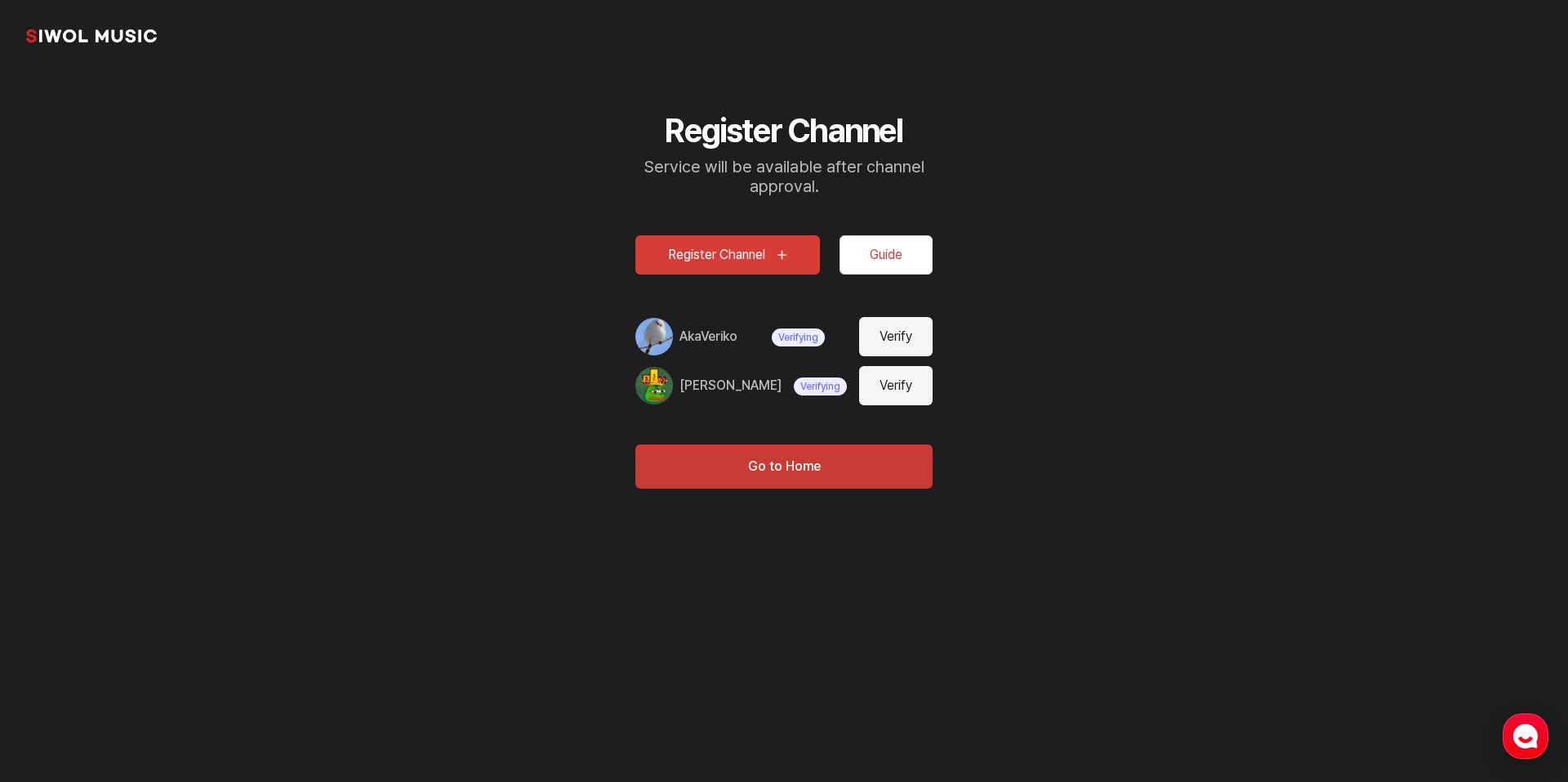
click at [51, 31] on link "시월뮤직" at bounding box center [91, 36] width 130 height 33
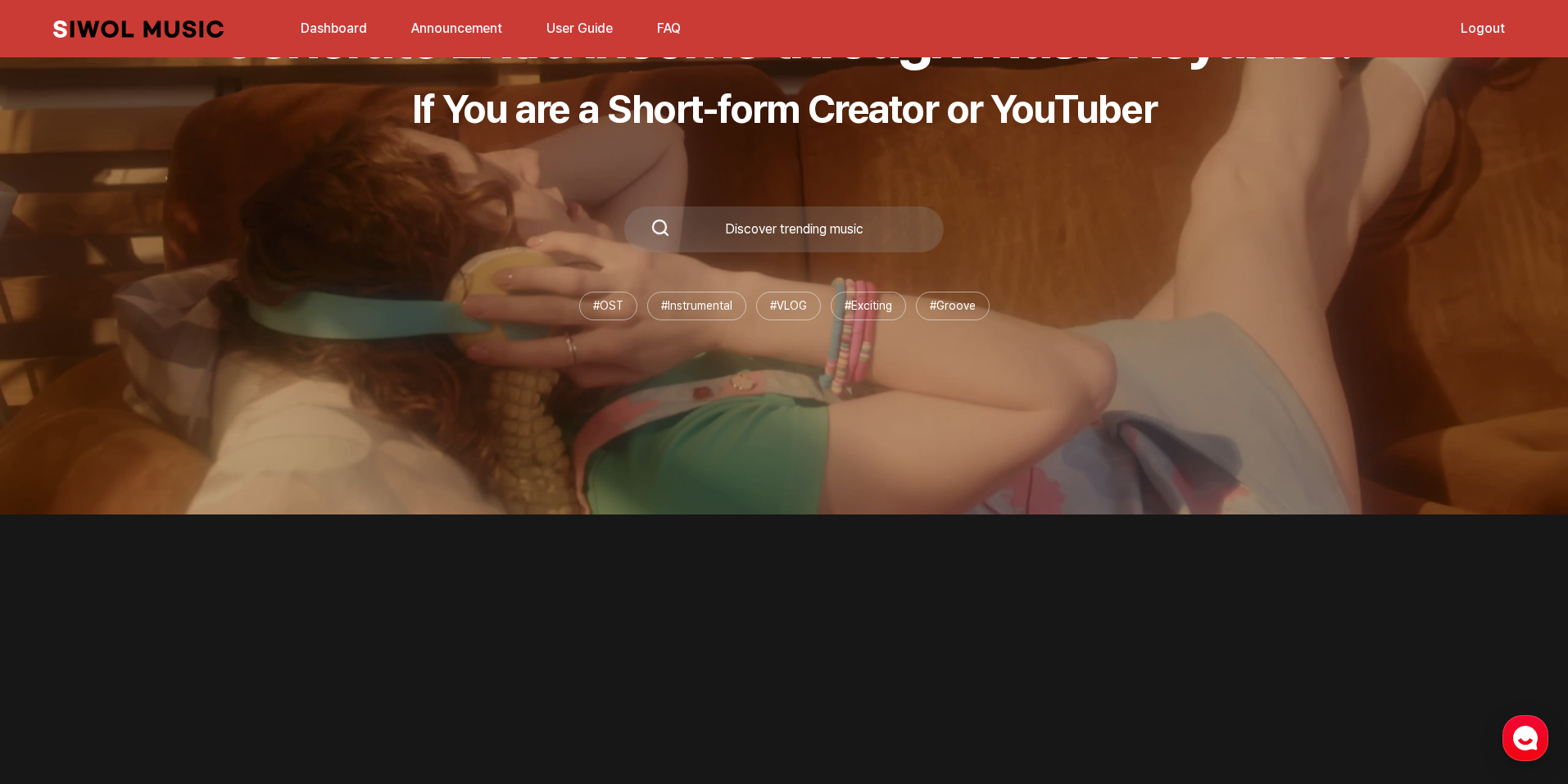
scroll to position [328, 0]
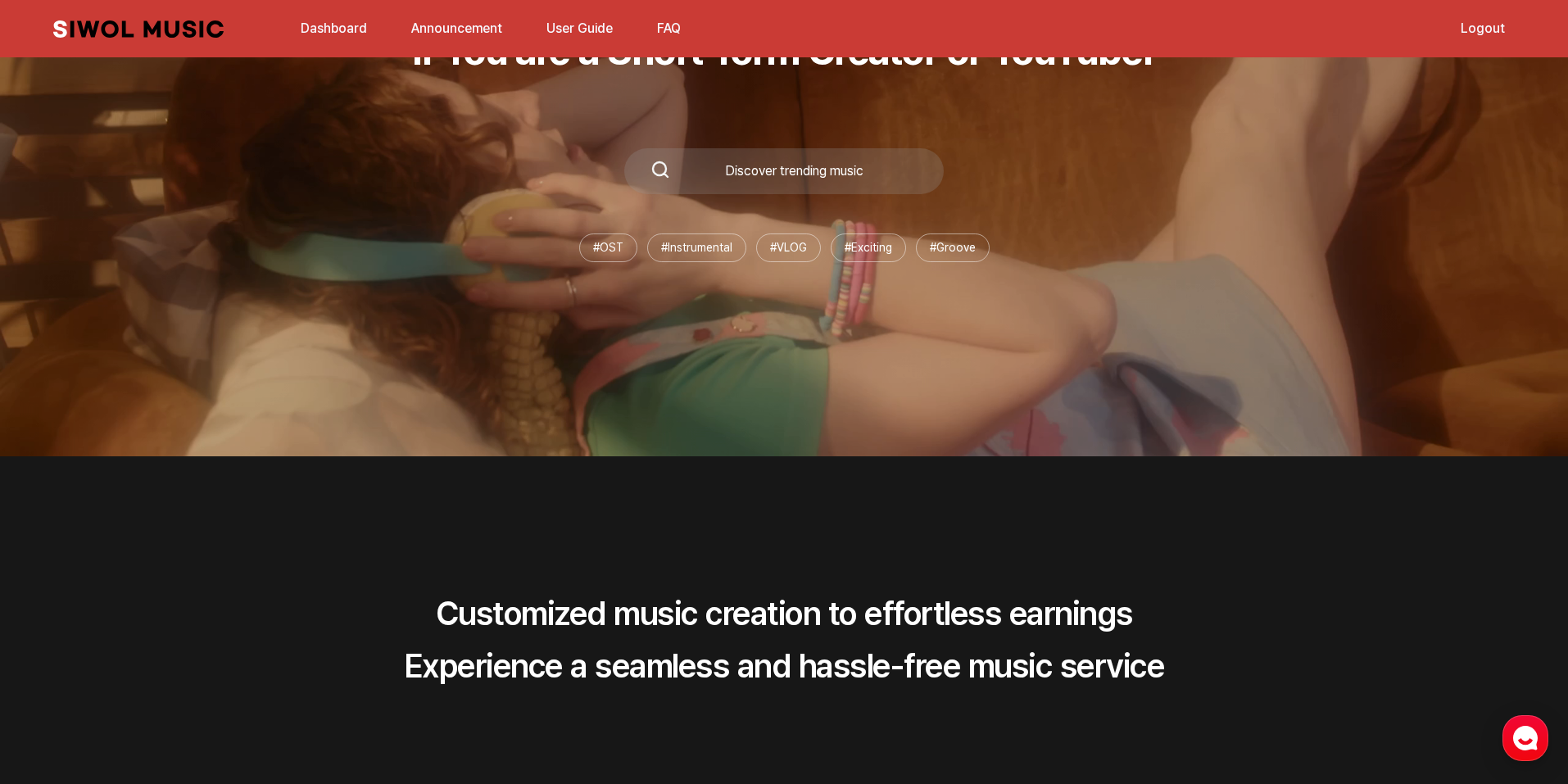
click at [778, 168] on div "Discover trending music" at bounding box center [794, 171] width 248 height 13
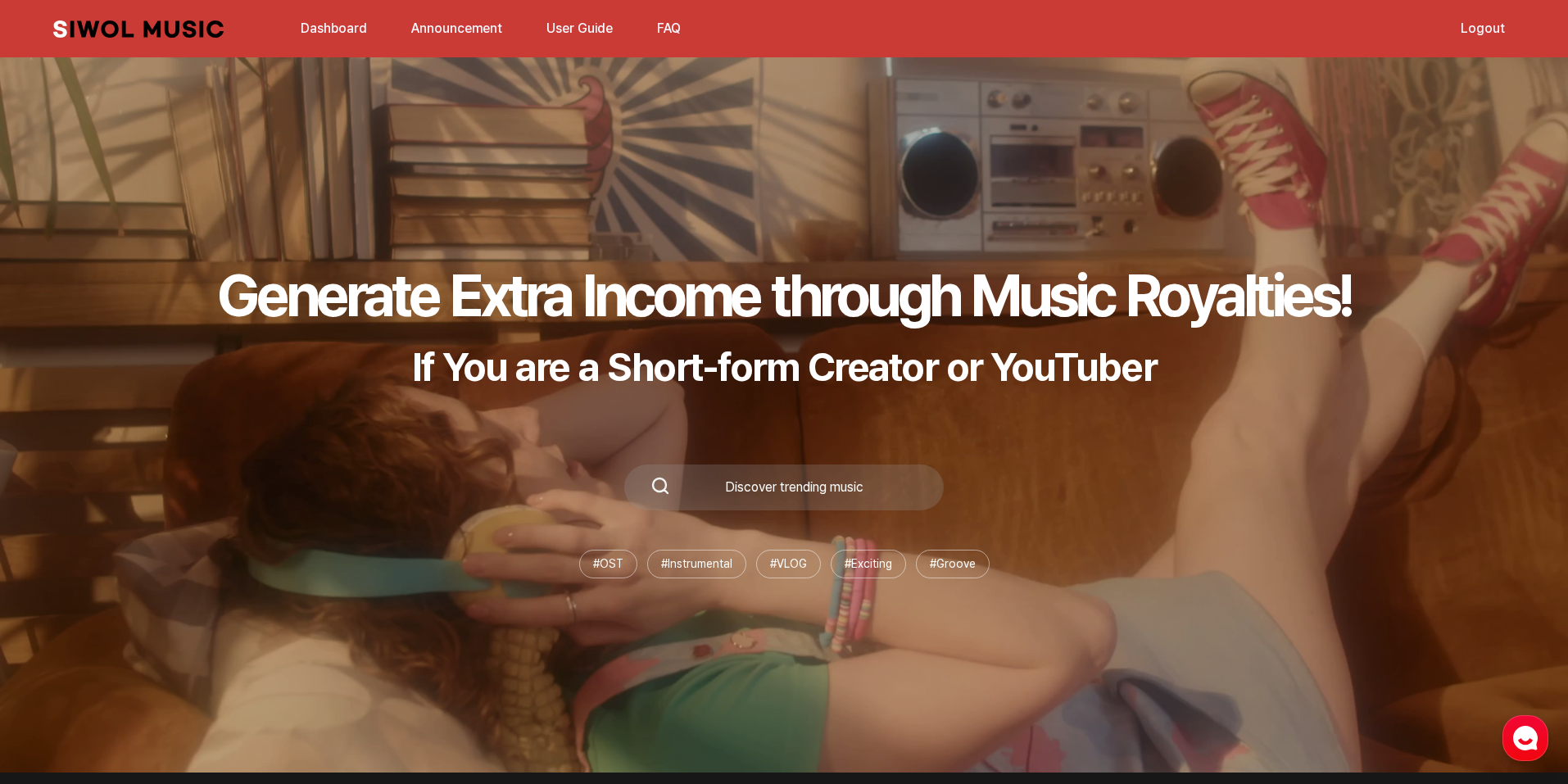
scroll to position [0, 0]
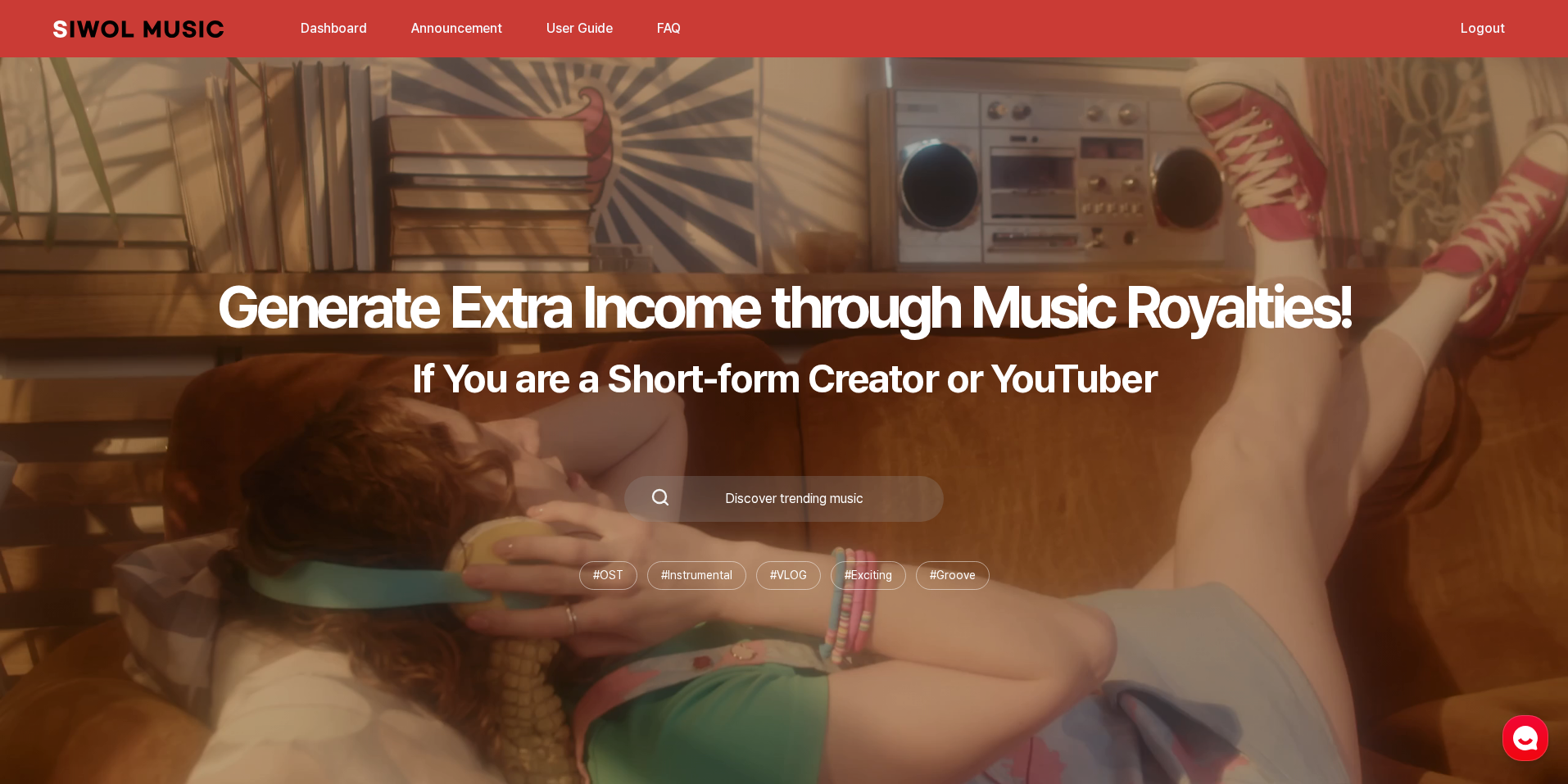
click at [666, 31] on button "FAQ" at bounding box center [669, 28] width 44 height 39
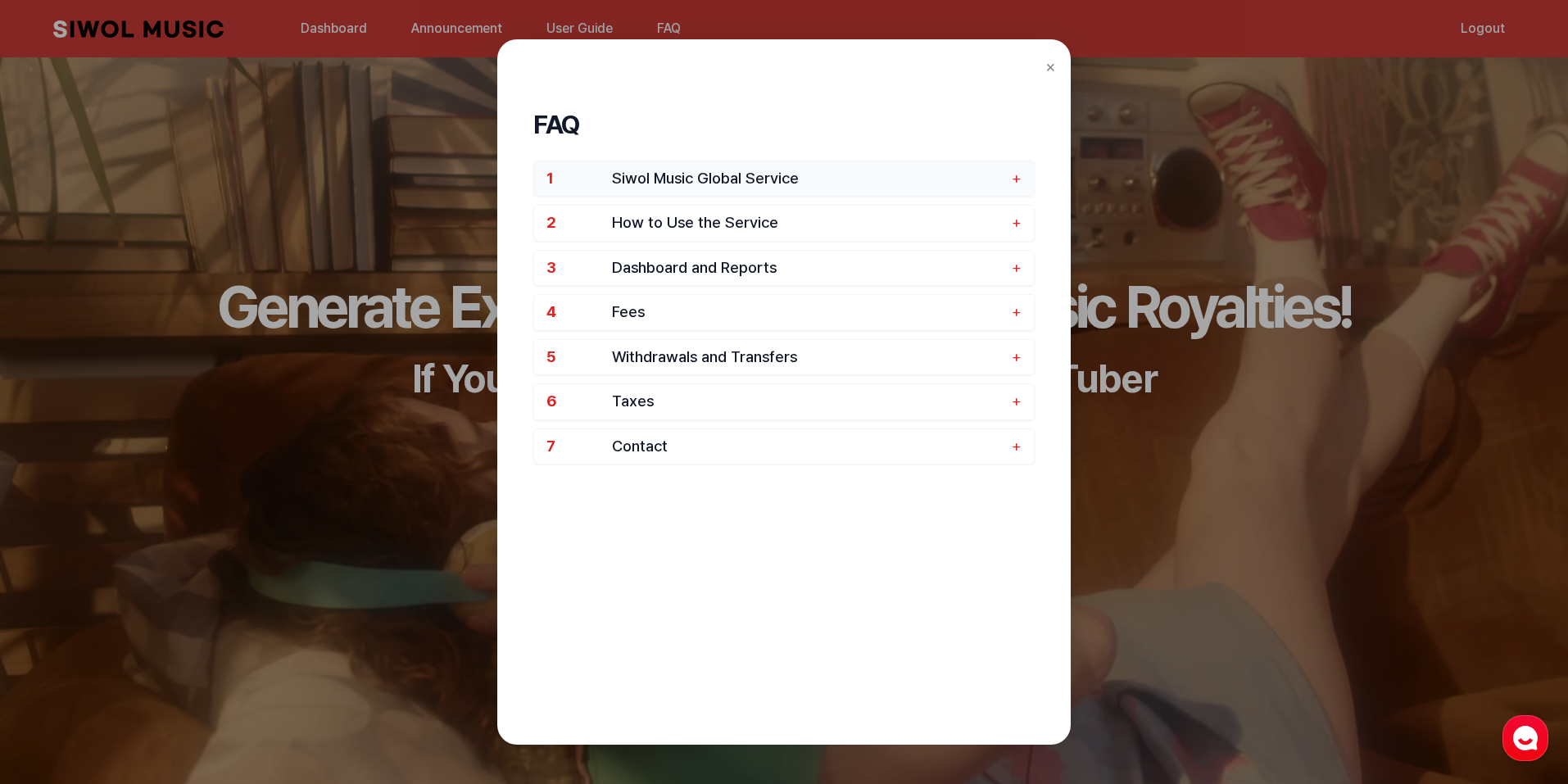
click at [739, 181] on span "Siwol Music Global Service" at bounding box center [807, 179] width 391 height 19
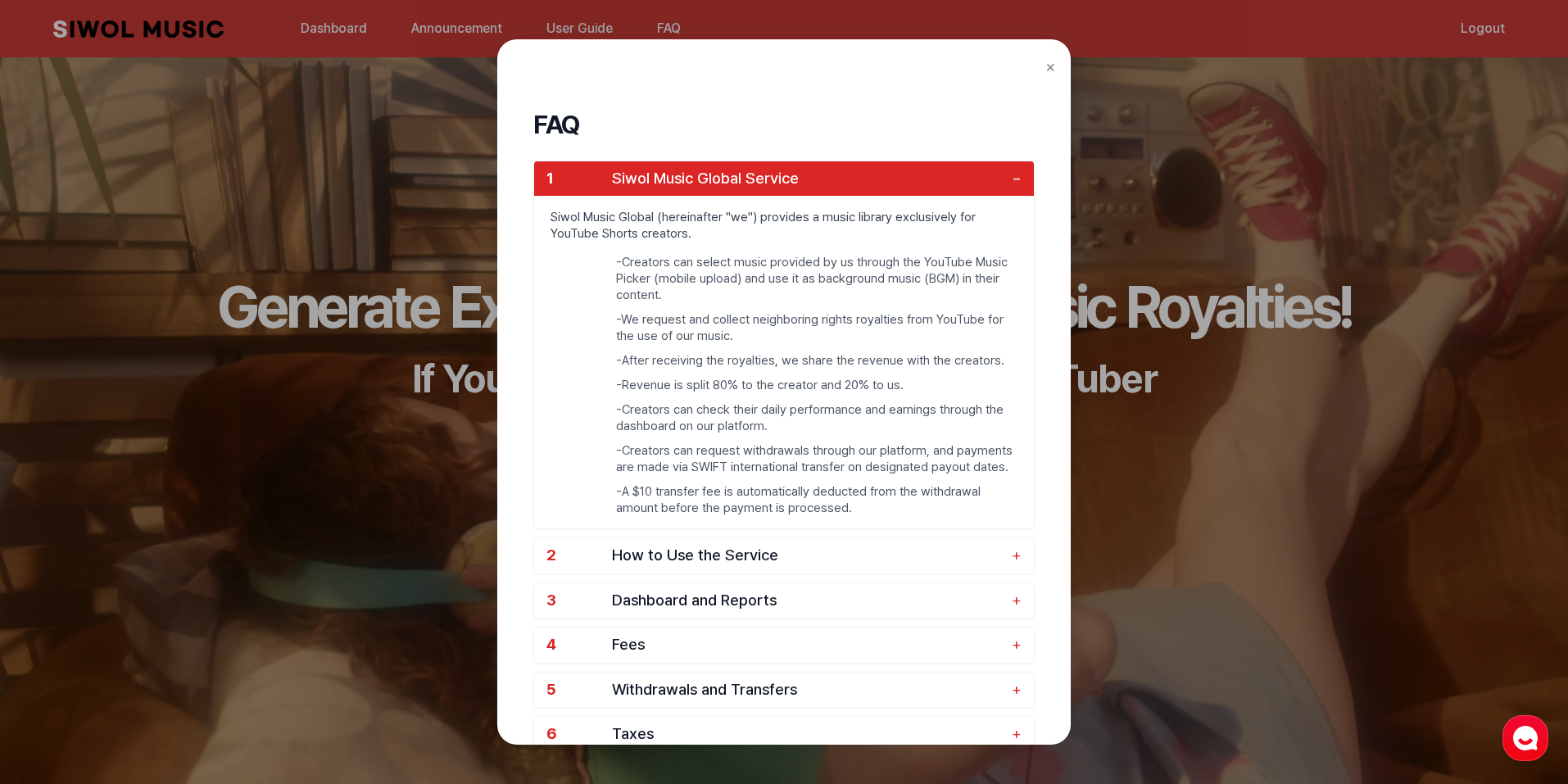
click at [735, 181] on span "Siwol Music Global Service" at bounding box center [807, 179] width 391 height 19
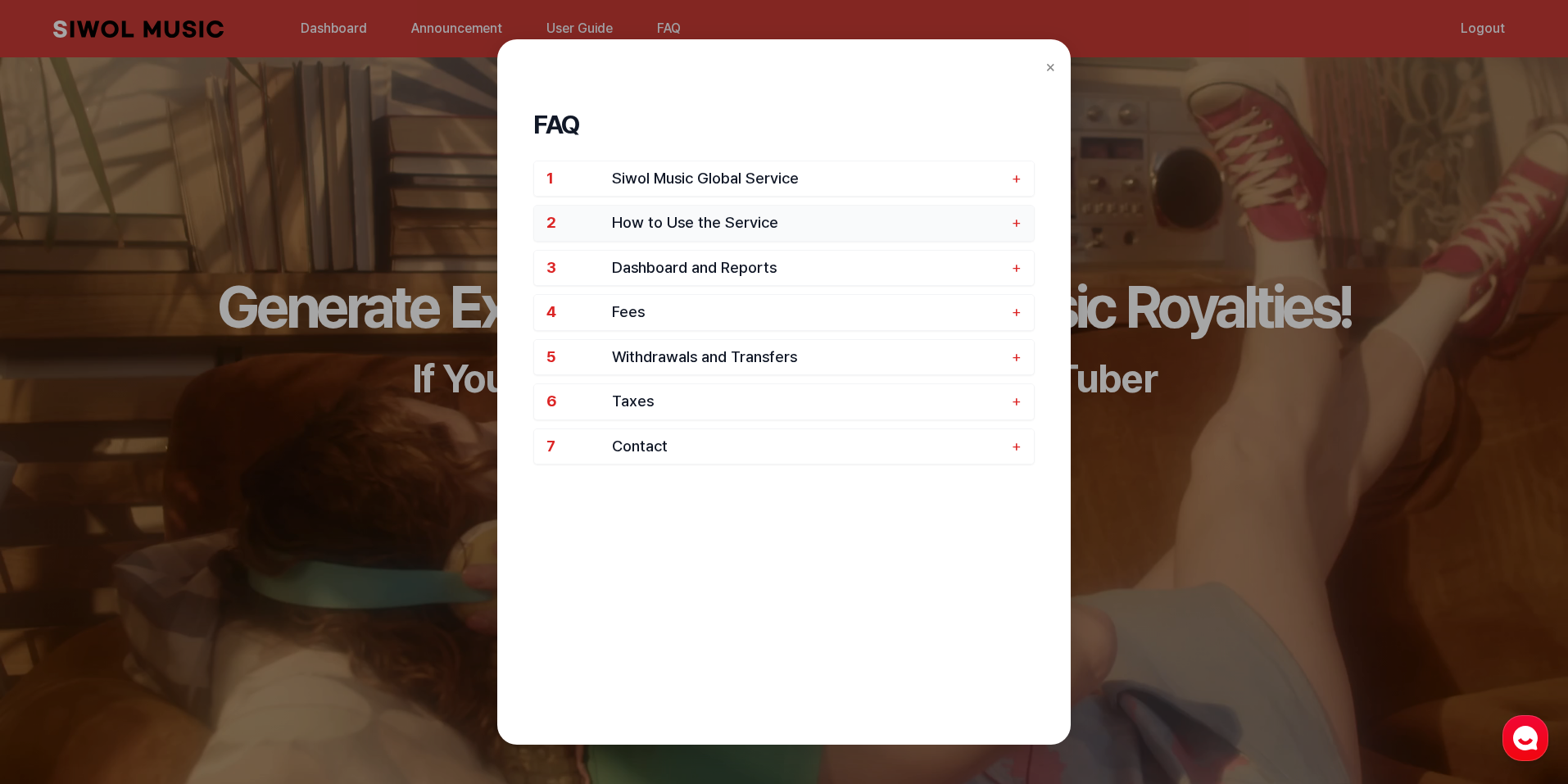
click at [706, 211] on button "2 How to Use the Service +" at bounding box center [784, 222] width 499 height 35
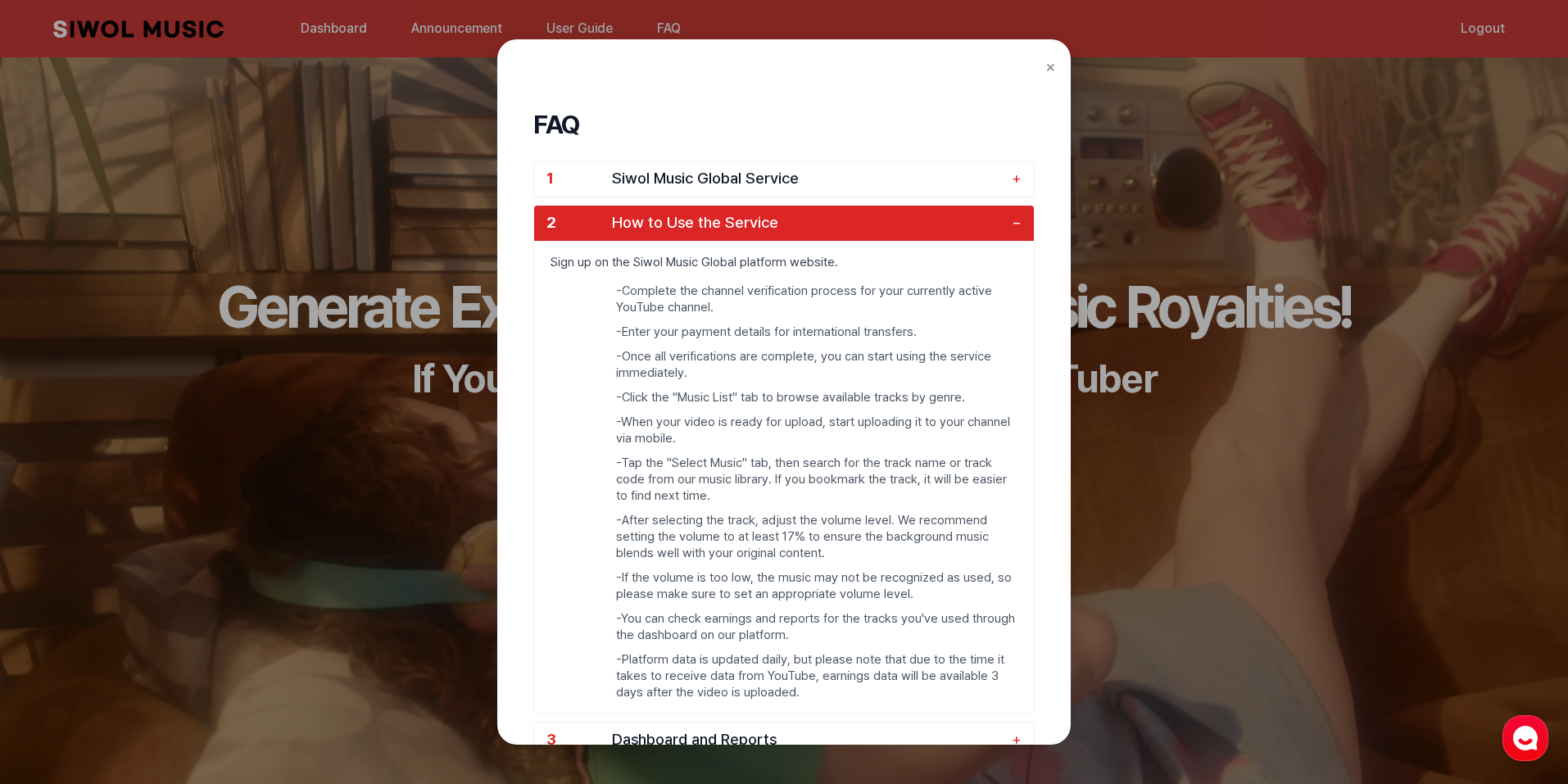
click at [701, 207] on button "2 How to Use the Service −" at bounding box center [784, 222] width 499 height 35
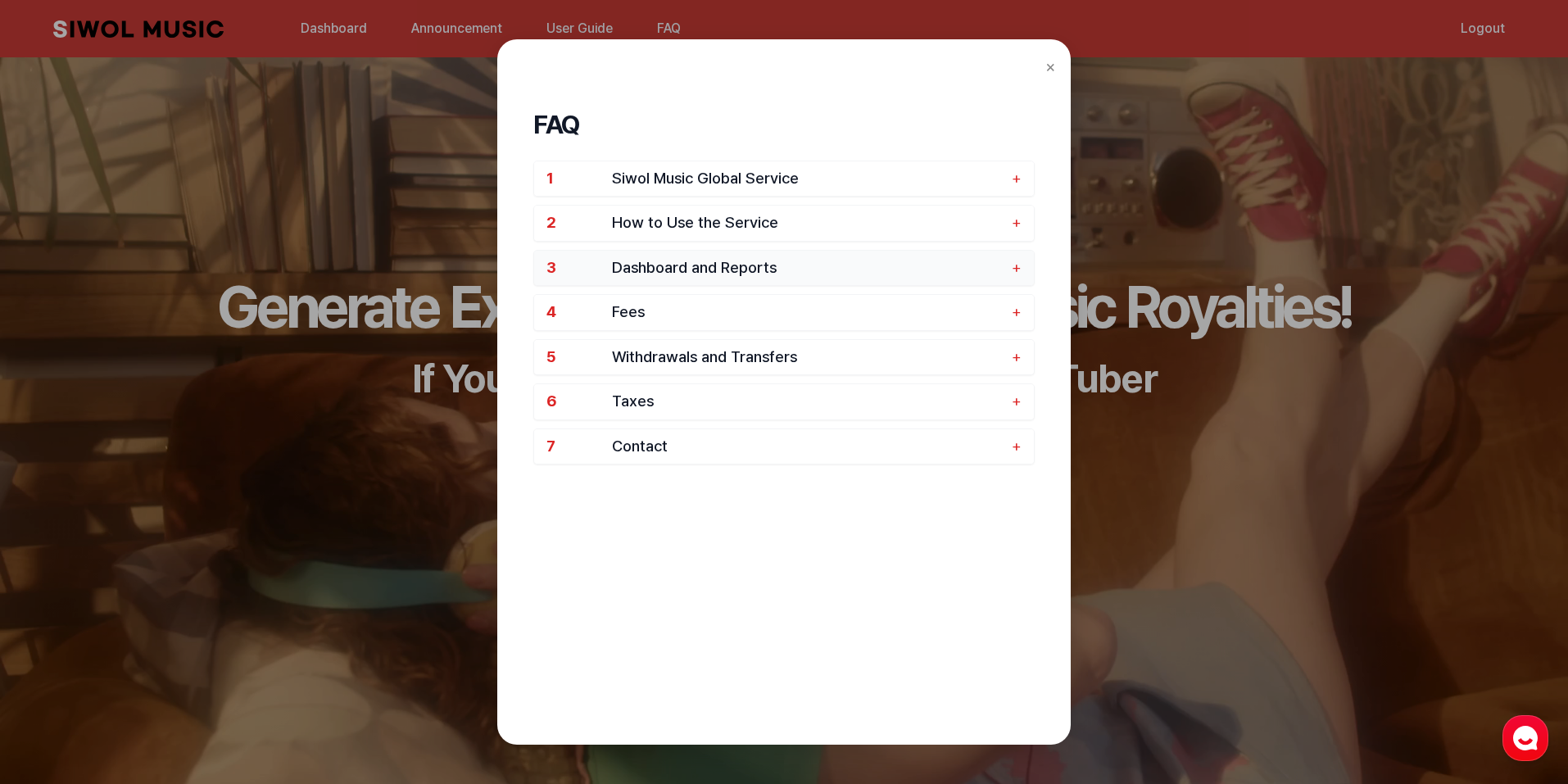
click at [705, 252] on button "3 Dashboard and Reports +" at bounding box center [784, 268] width 499 height 35
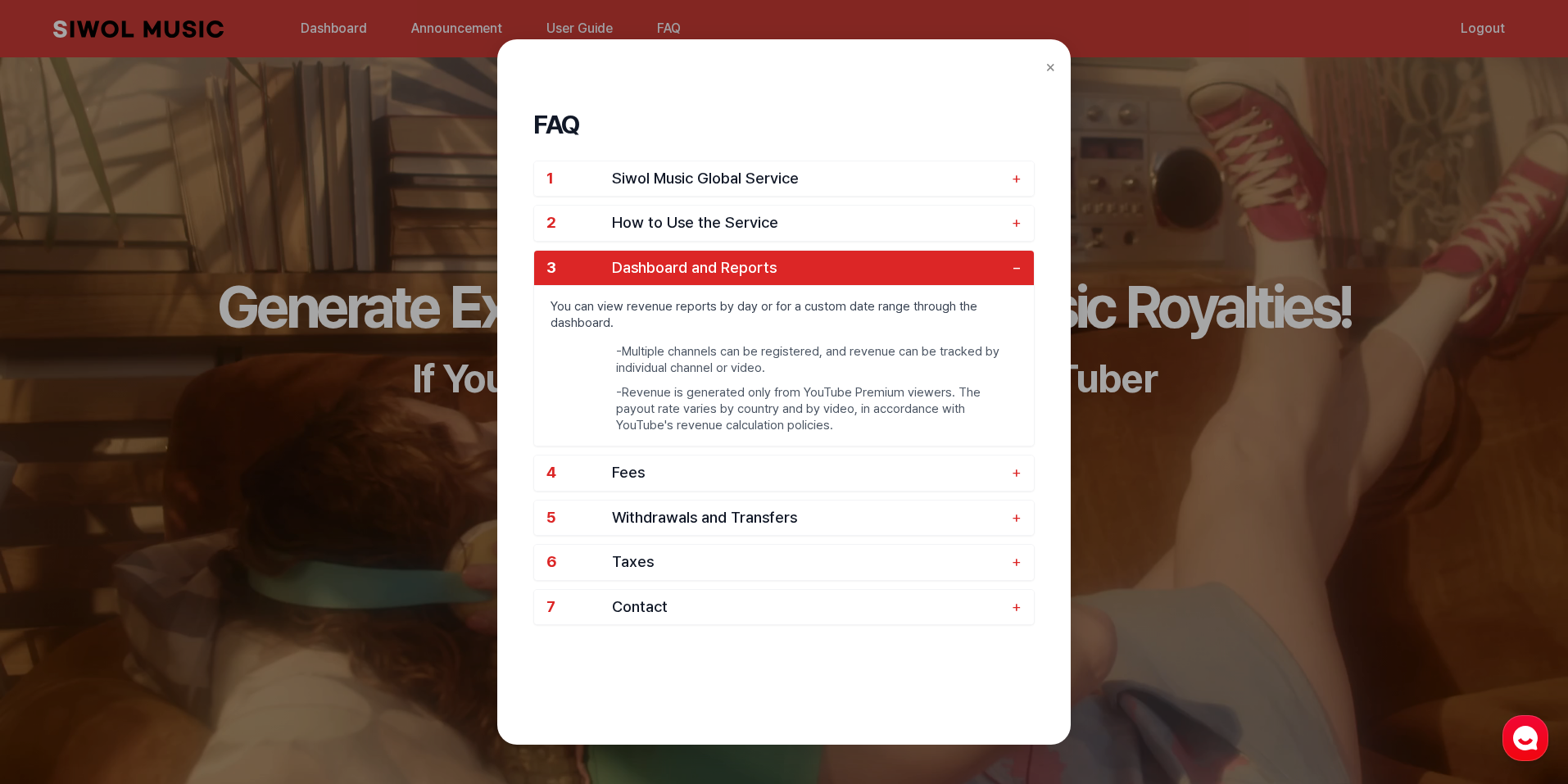
click at [707, 262] on span "Dashboard and Reports" at bounding box center [807, 268] width 391 height 19
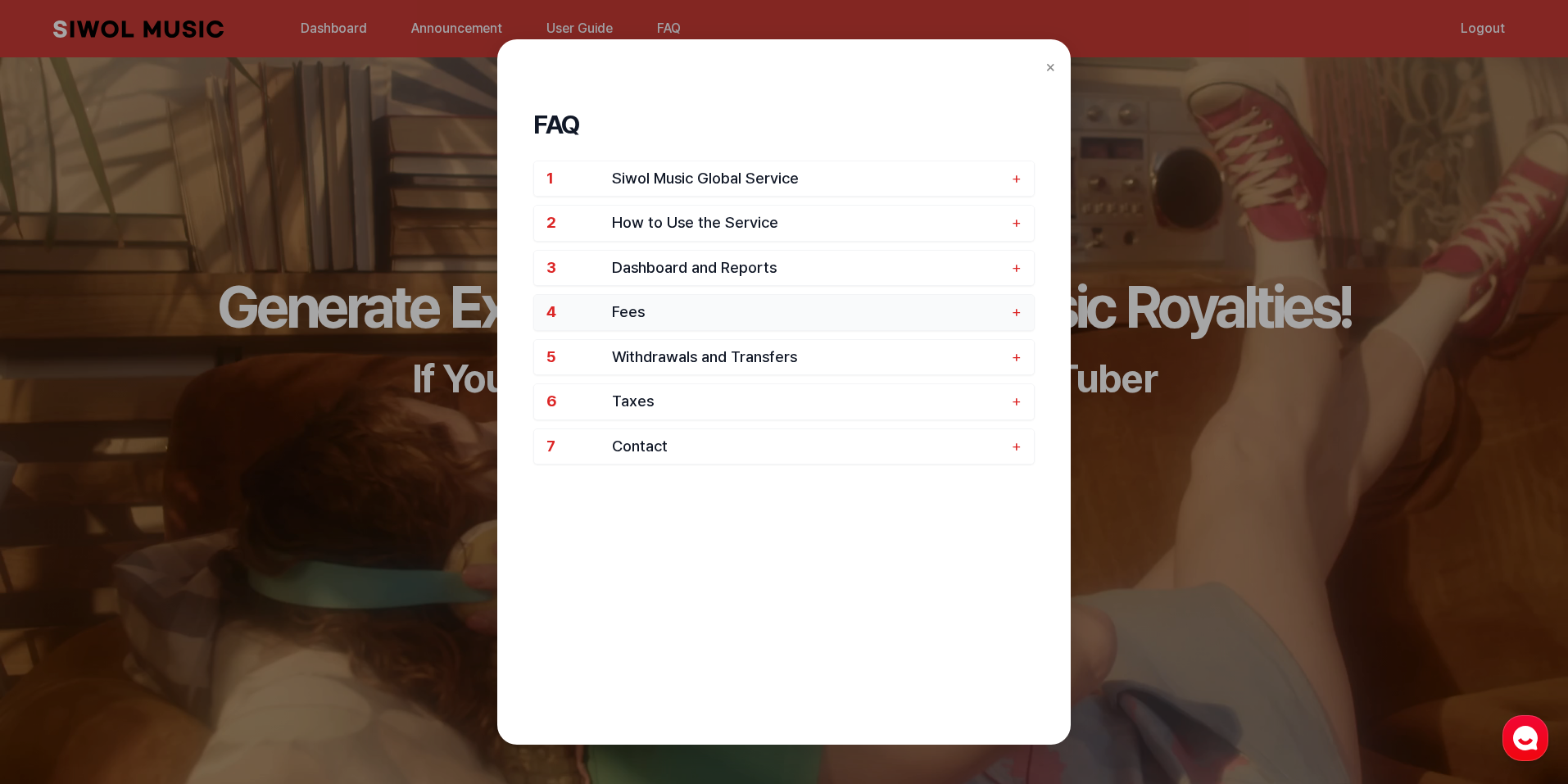
click at [701, 303] on span "Fees" at bounding box center [807, 312] width 391 height 19
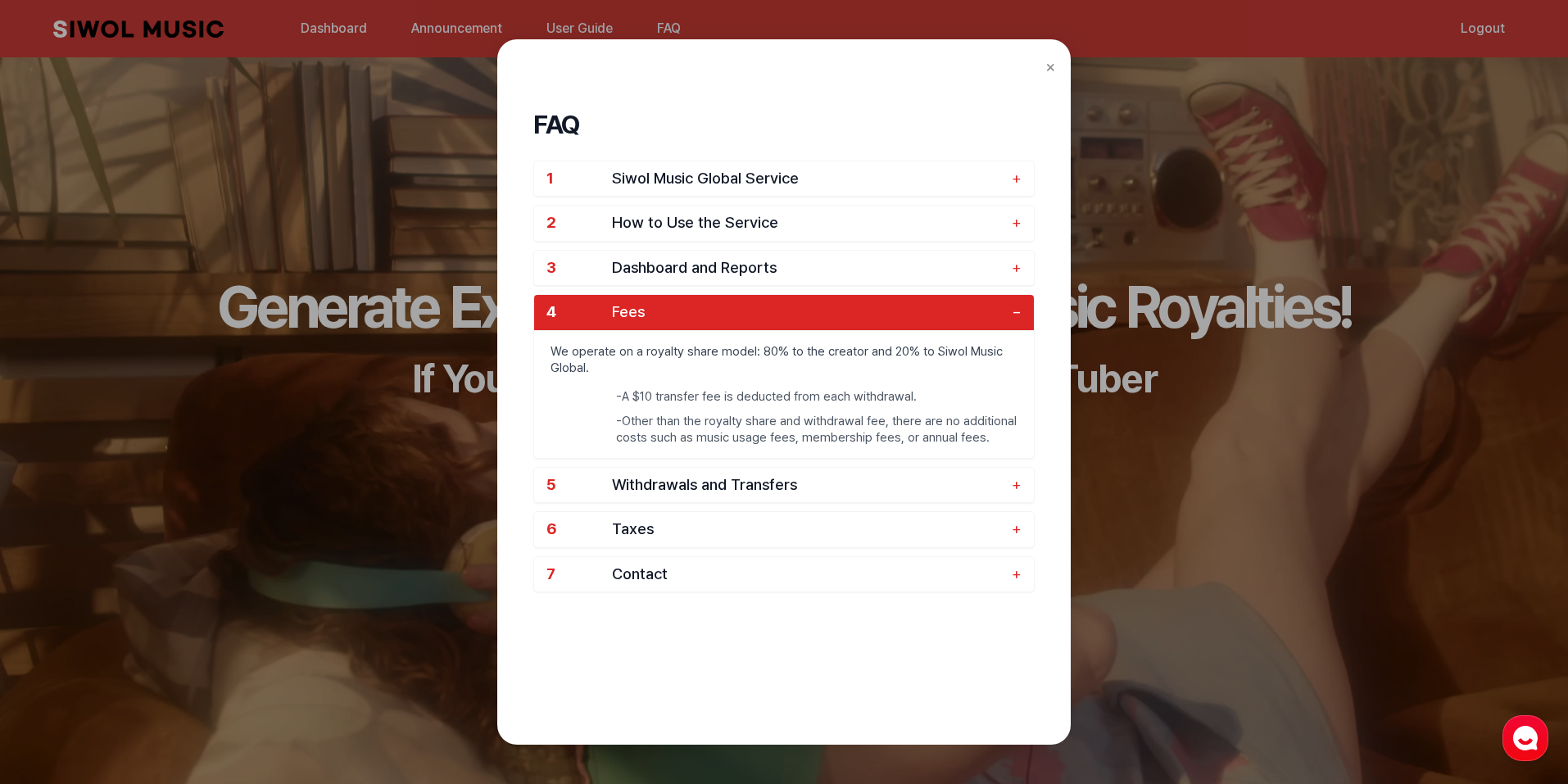
click at [697, 296] on button "4 Fees −" at bounding box center [784, 312] width 499 height 35
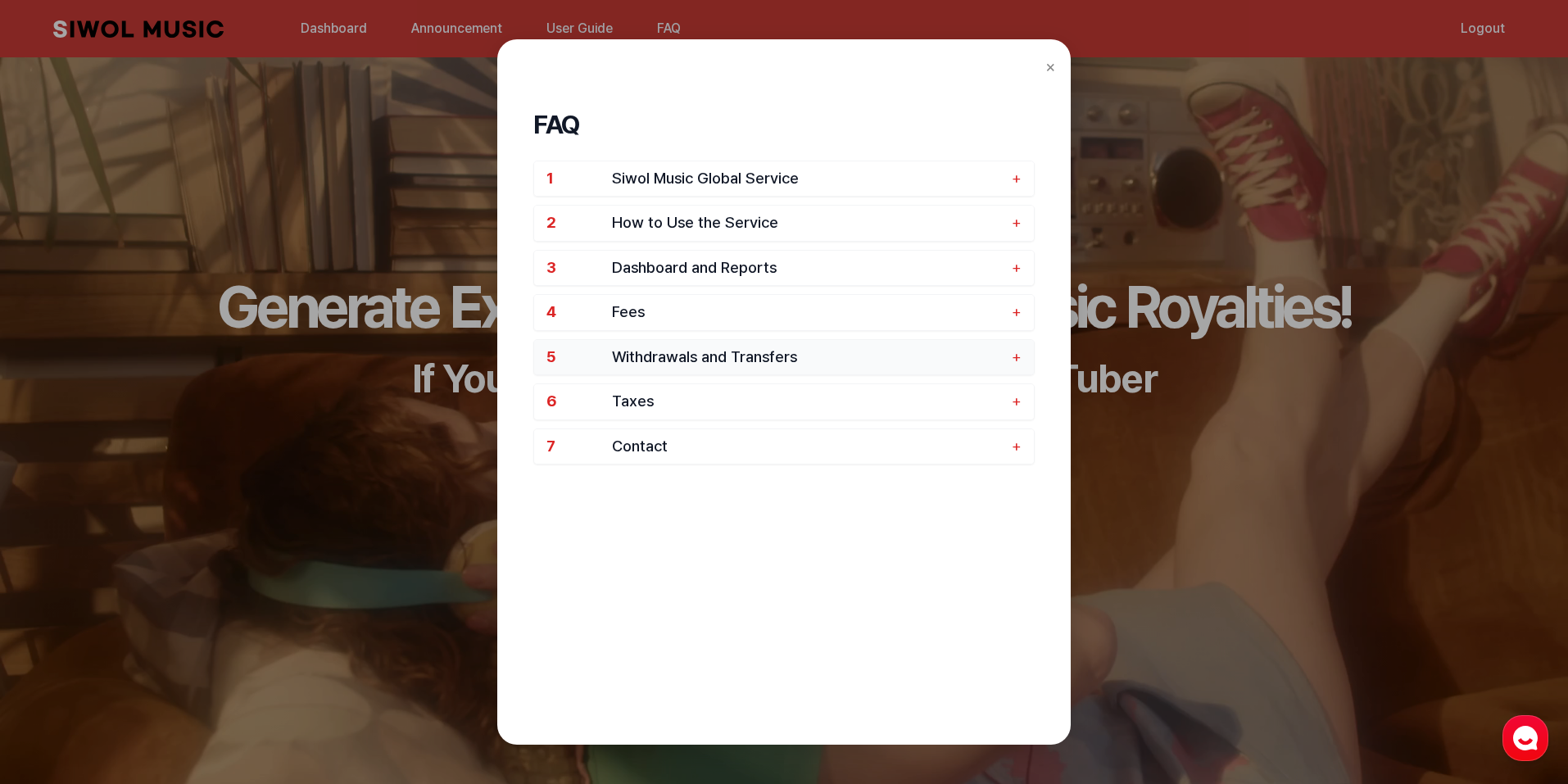
click at [685, 345] on button "5 Withdrawals and Transfers +" at bounding box center [784, 357] width 499 height 35
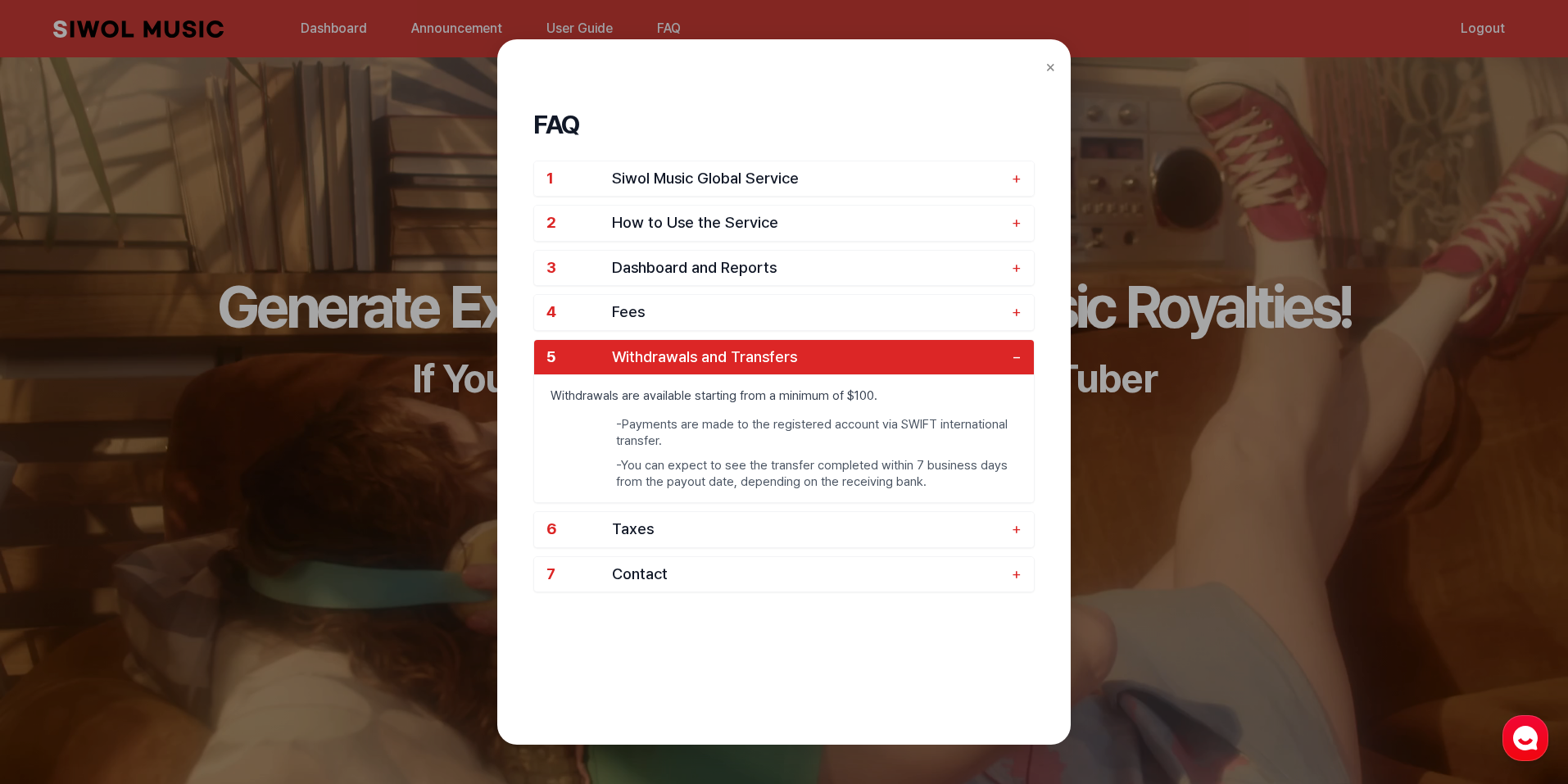
click at [674, 359] on span "Withdrawals and Transfers" at bounding box center [807, 358] width 391 height 19
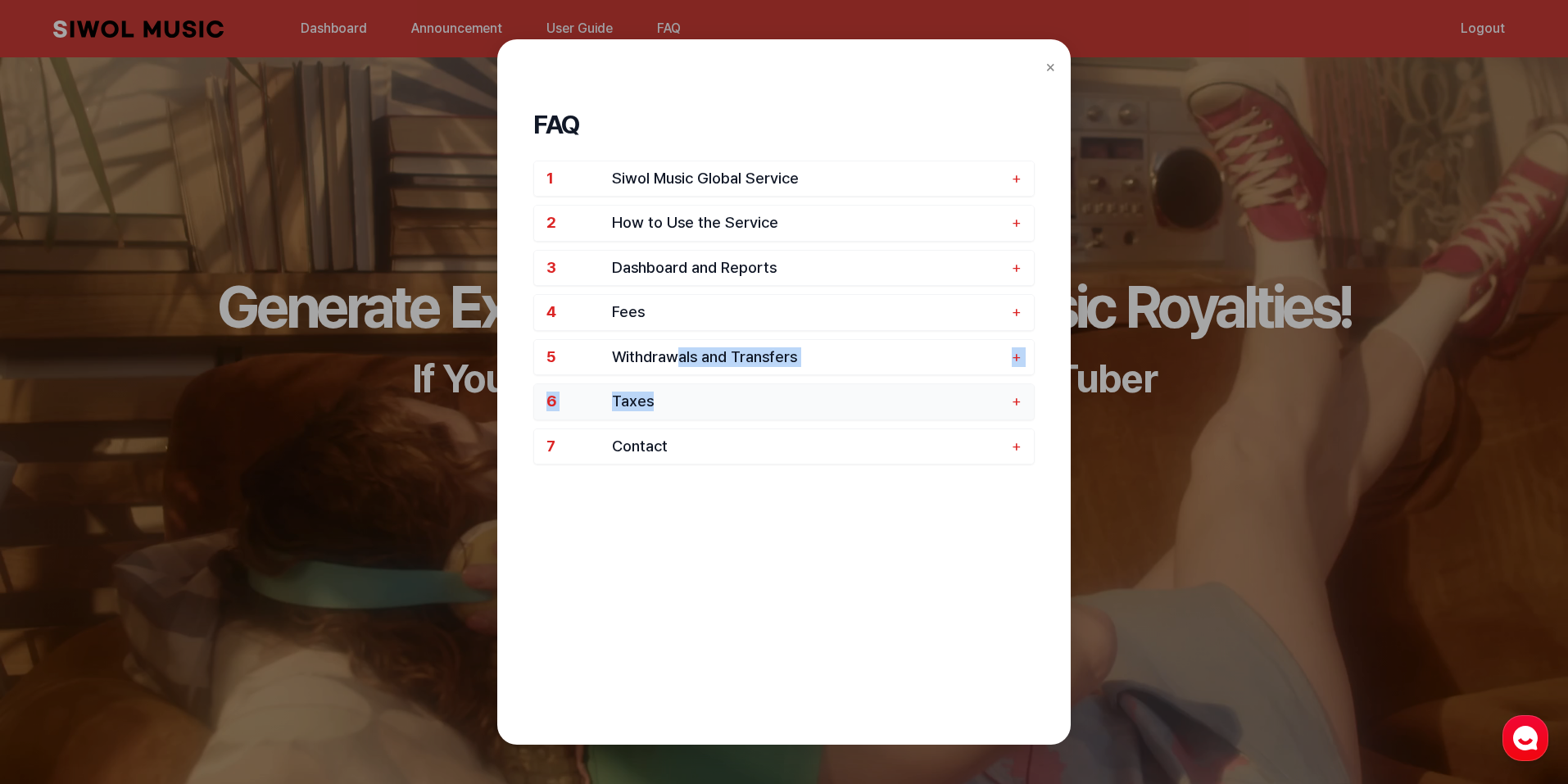
drag, startPoint x: 678, startPoint y: 375, endPoint x: 678, endPoint y: 391, distance: 16.0
click at [677, 378] on div "1 Siwol Music Global Service + 2 How to Use the Service + 3 Dashboard and Repor…" at bounding box center [784, 313] width 501 height 305
click at [680, 398] on span "Taxes" at bounding box center [807, 401] width 391 height 19
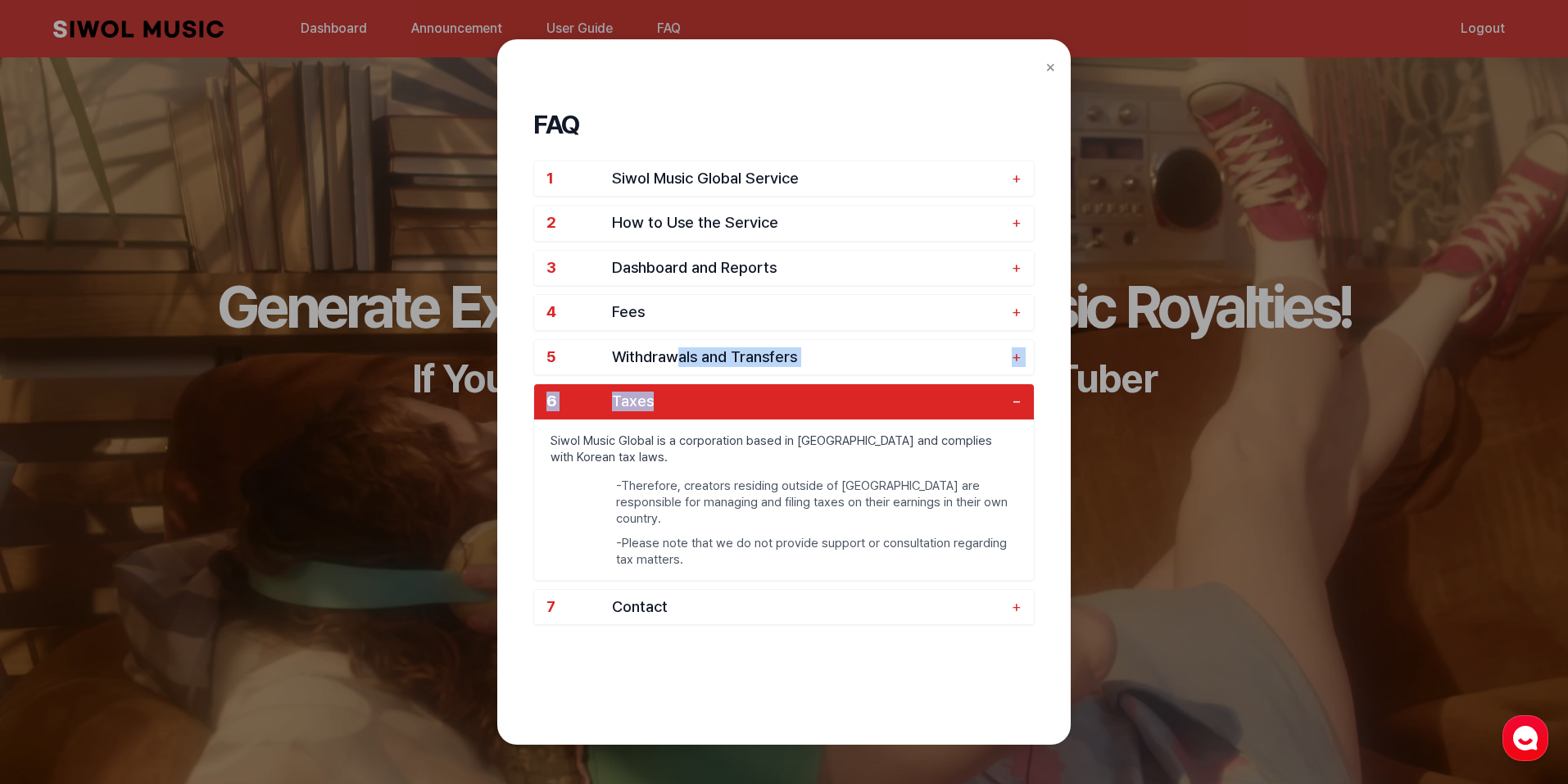
click at [677, 390] on button "6 Taxes −" at bounding box center [784, 401] width 499 height 35
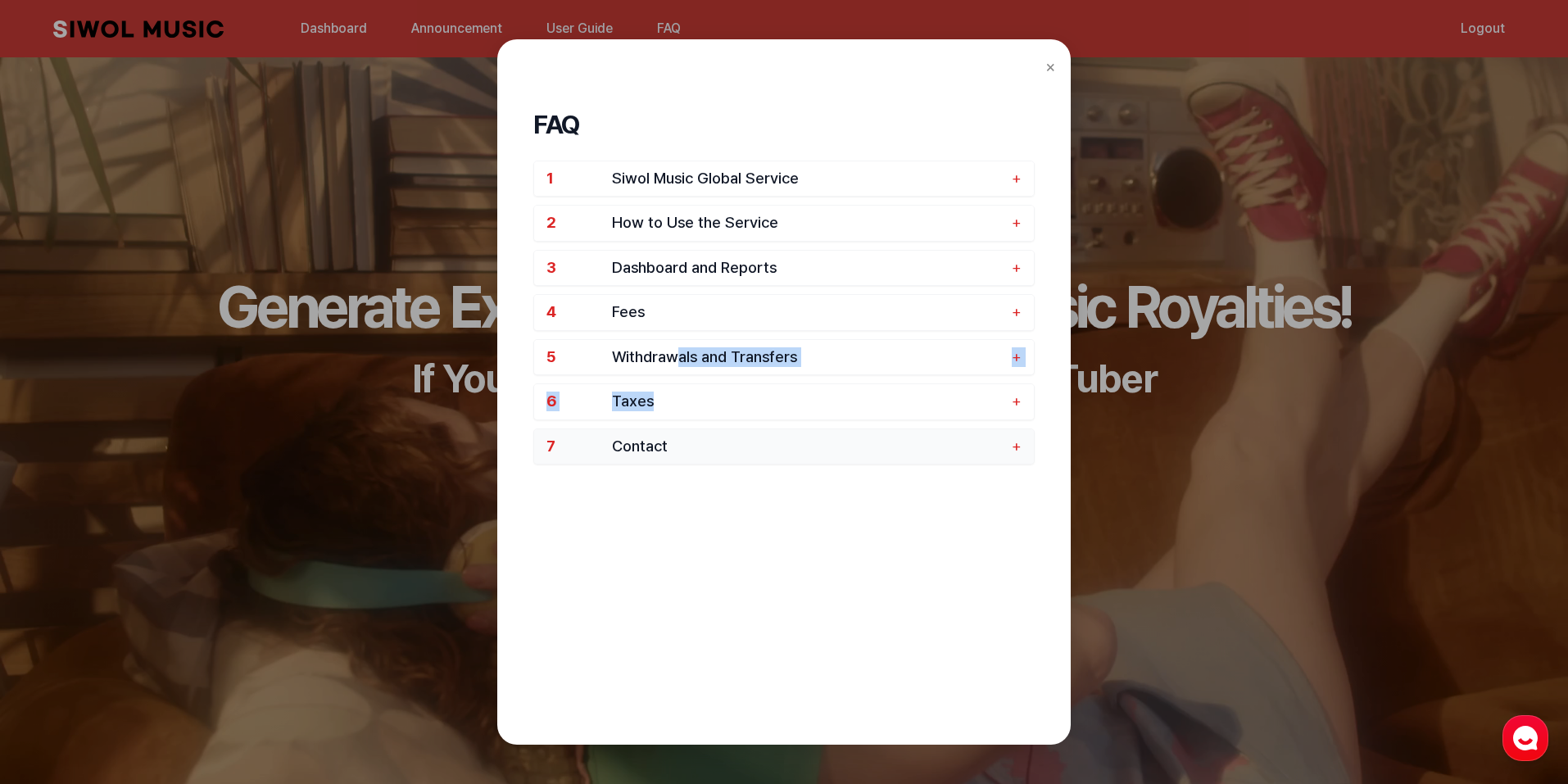
click at [677, 441] on span "Contact" at bounding box center [807, 446] width 391 height 19
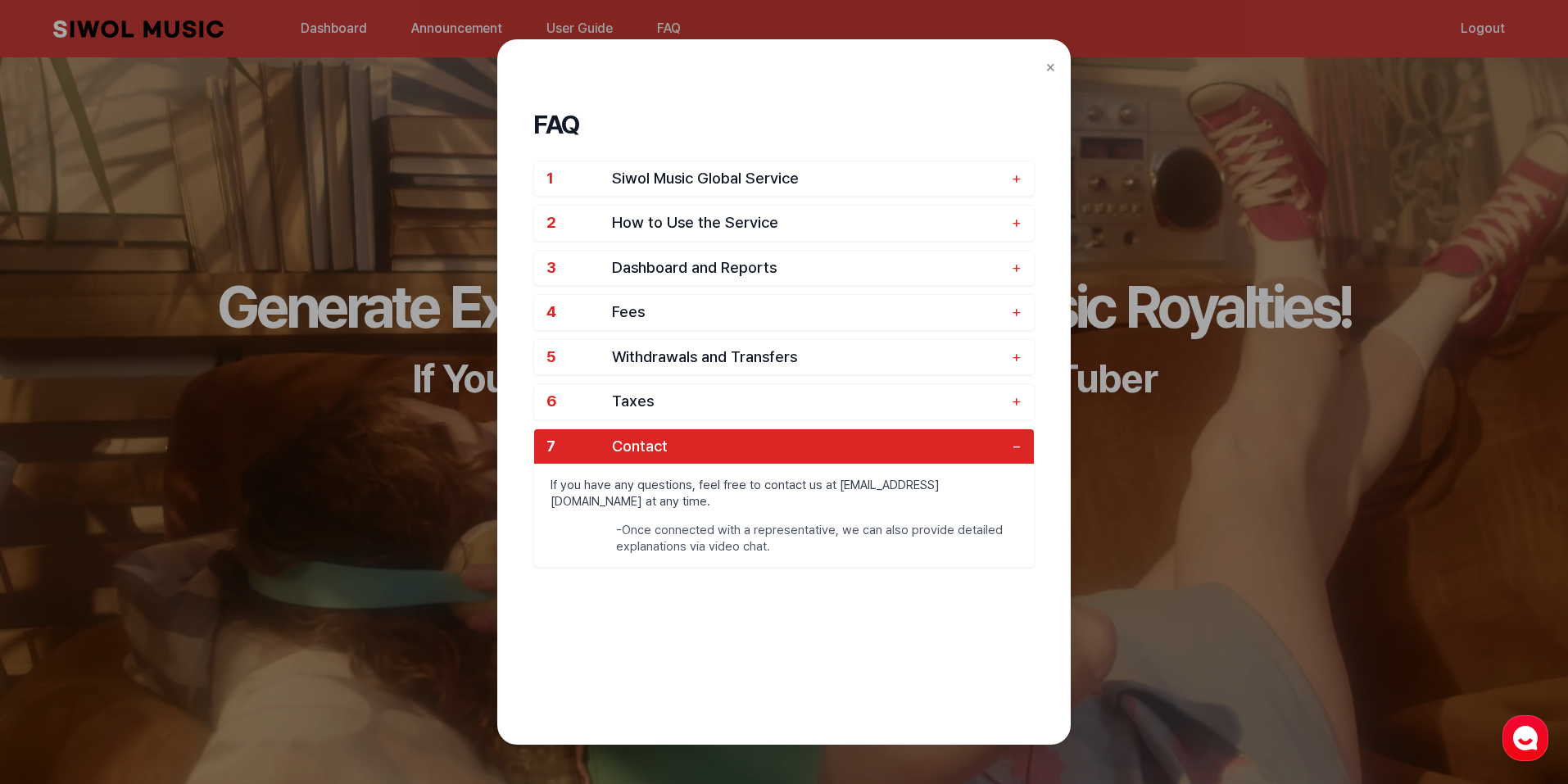
click at [274, 38] on div "× FAQ 1 Siwol Music Global Service + 2 How to Use the Service + 3 Dashboard and…" at bounding box center [784, 392] width 1568 height 784
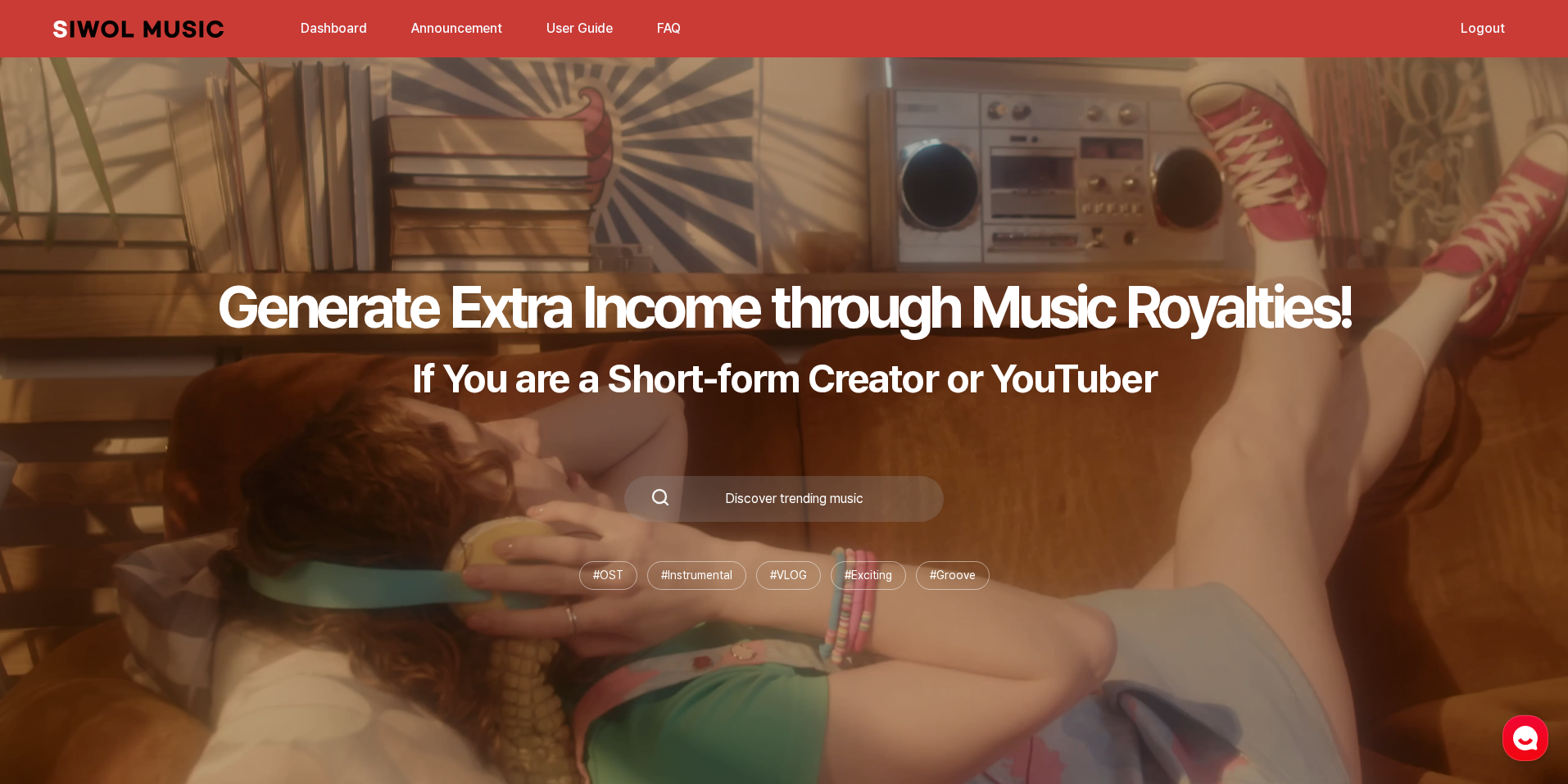
click at [323, 31] on link "Dashboard" at bounding box center [333, 28] width 86 height 35
click at [329, 31] on link "Dashboard" at bounding box center [333, 28] width 86 height 35
